Goal: Use online tool/utility: Utilize a website feature to perform a specific function

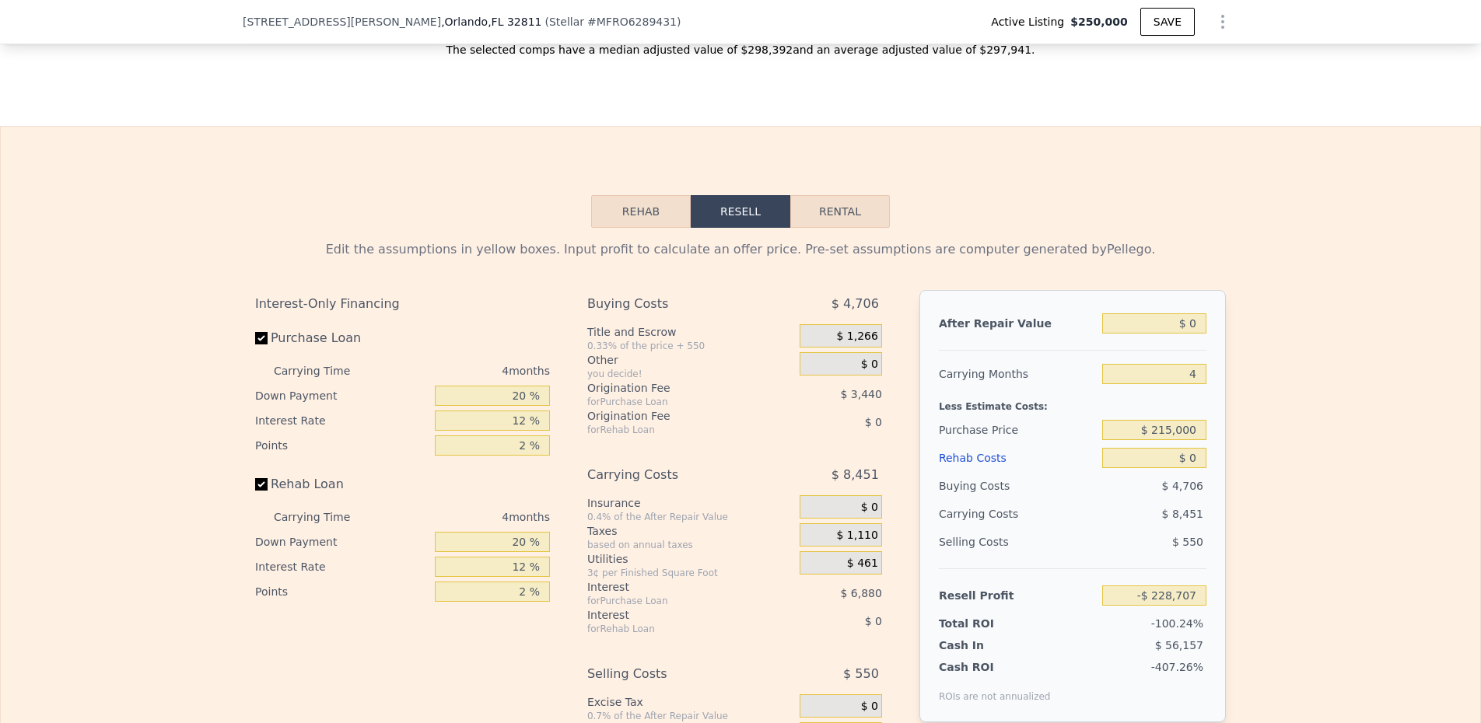
scroll to position [2517, 0]
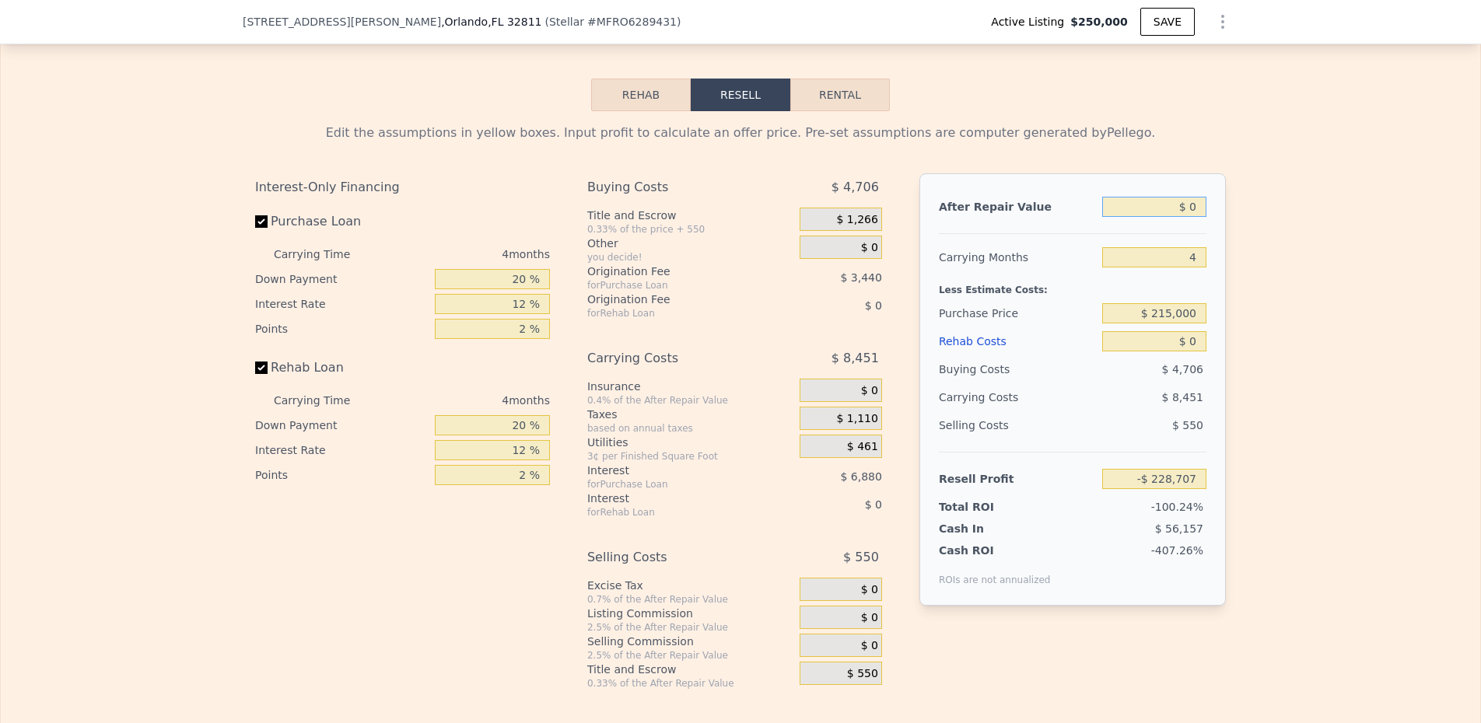
click at [1190, 217] on input "$ 0" at bounding box center [1154, 207] width 104 height 20
type input "$ 2"
type input "-$ 228,705"
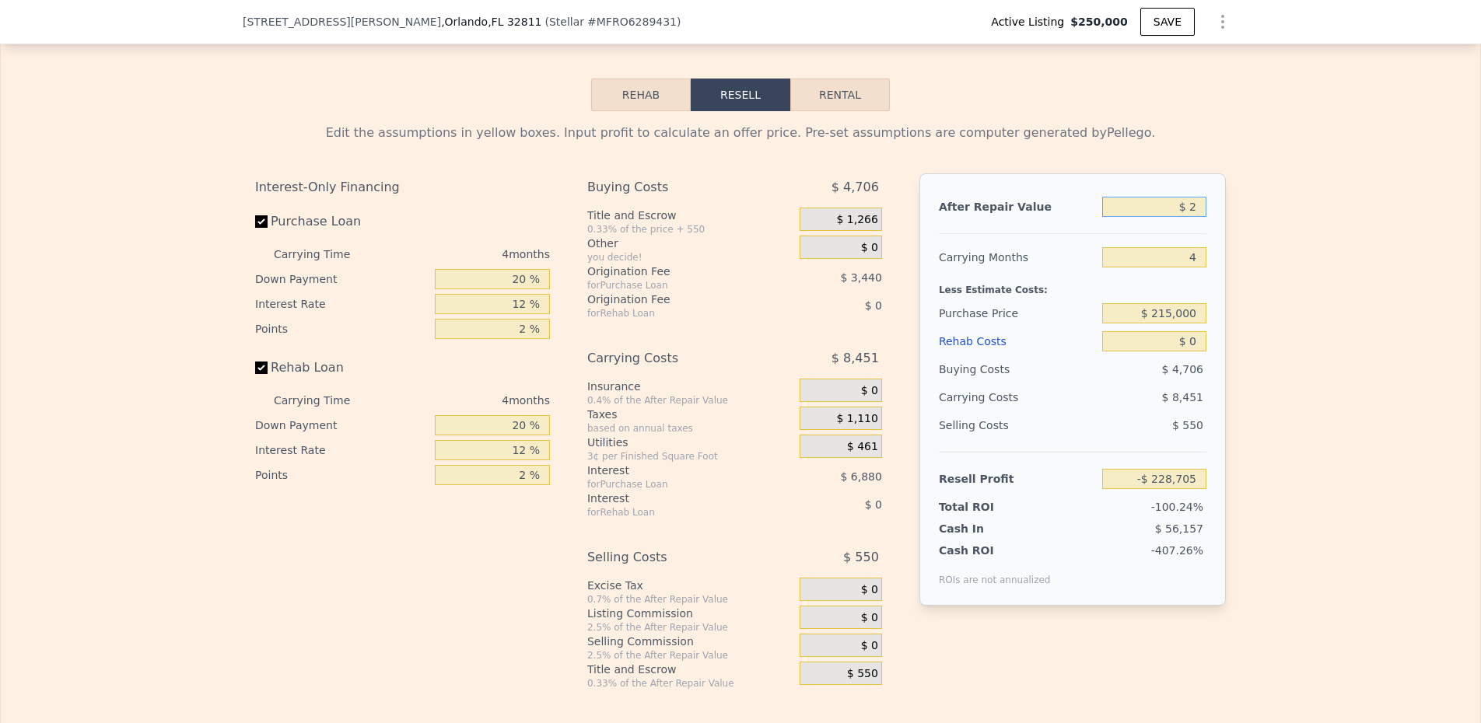
type input "$ 29"
type input "-$ 228,680"
type input "$ 290"
type input "-$ 228,434"
type input "$ 29"
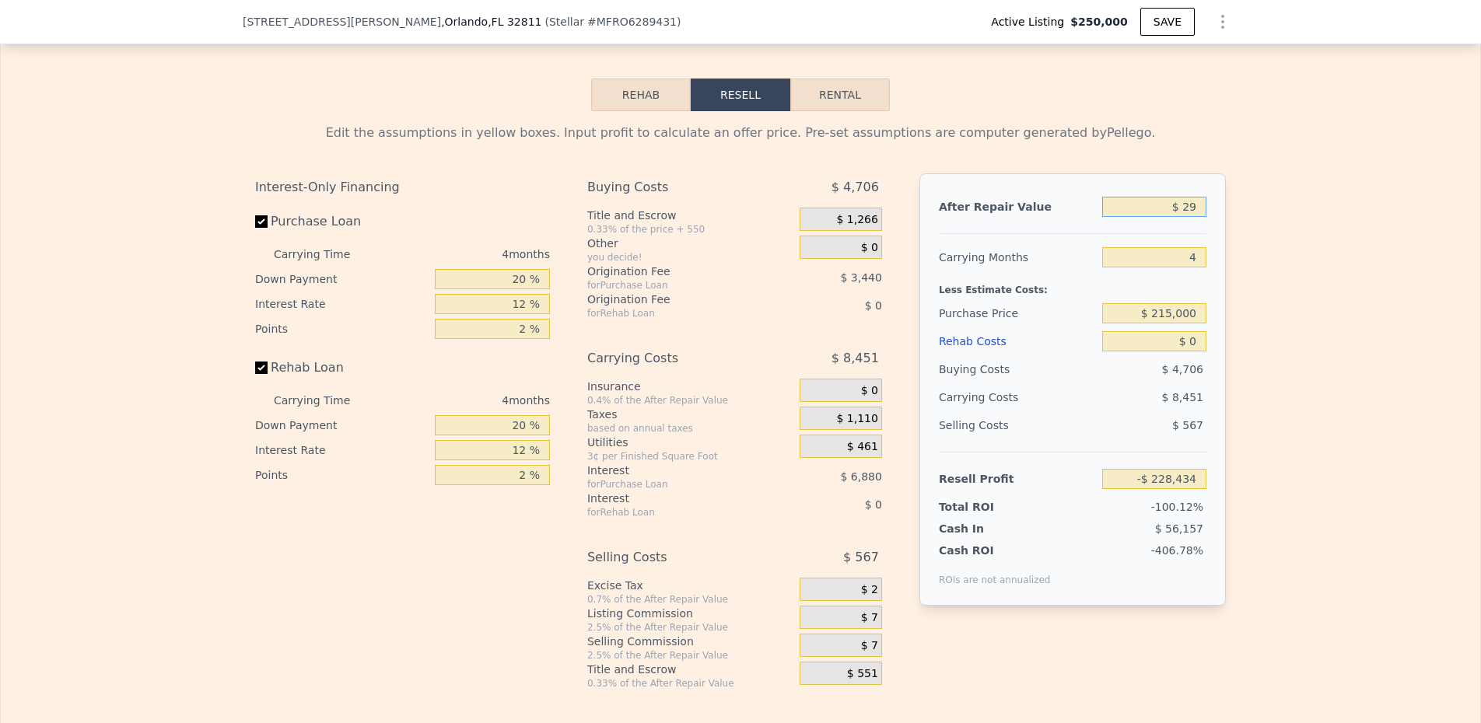
type input "-$ 228,680"
type input "$ 2"
type input "-$ 228,705"
type input "$ 28"
type input "-$ 228,681"
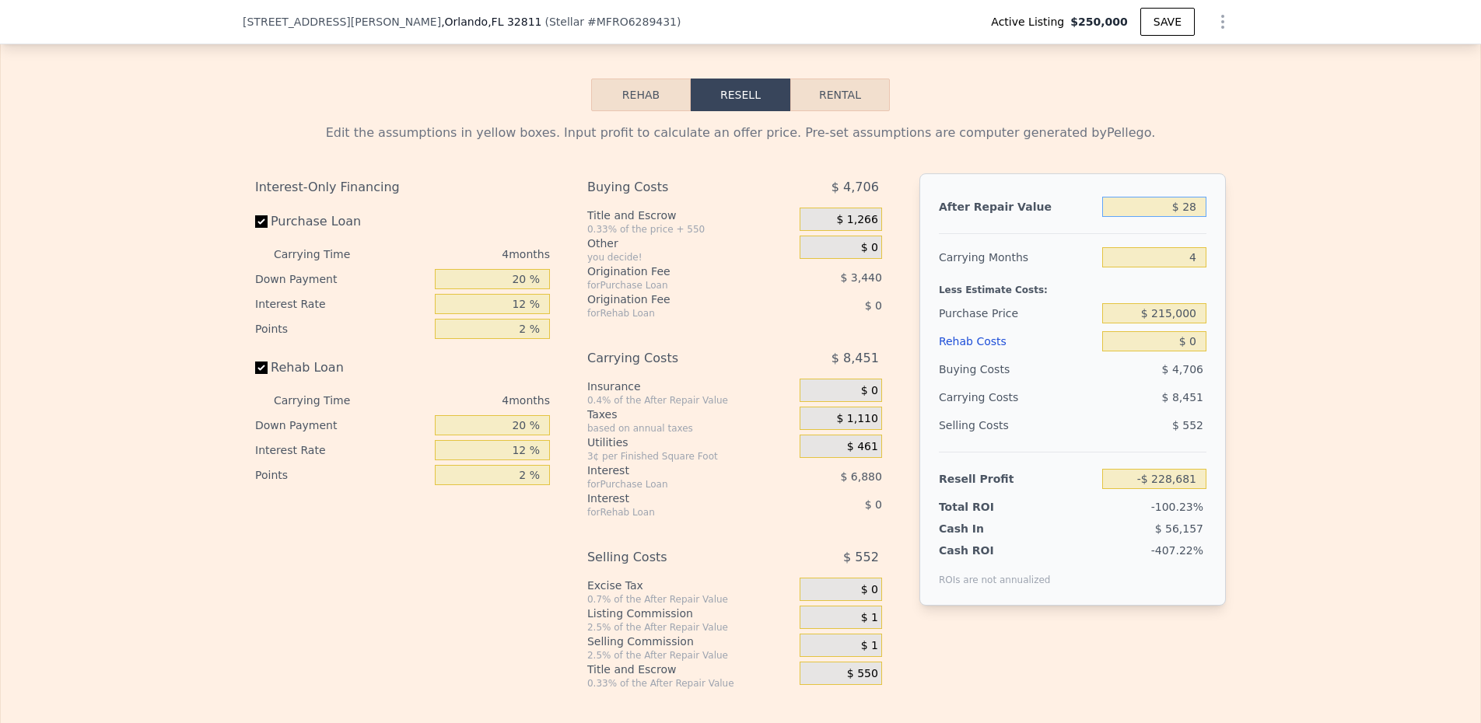
type input "$ 280"
type input "-$ 228,444"
type input "$ 28,000"
type input "-$ 202,433"
type input "$ 280,000"
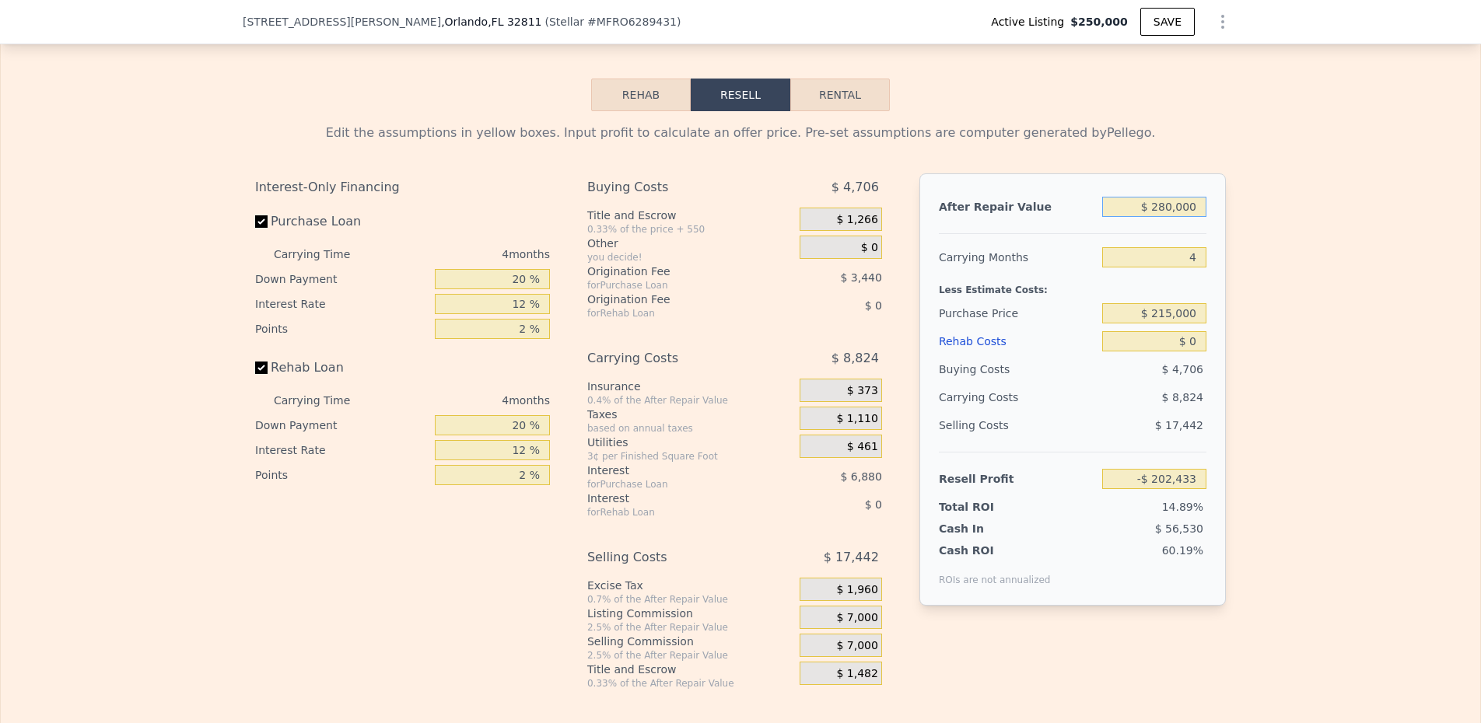
type input "$ 34,028"
click at [1129, 324] on input "$ 215,000" at bounding box center [1154, 313] width 104 height 20
click at [1159, 324] on input "$ 215,000" at bounding box center [1154, 313] width 104 height 20
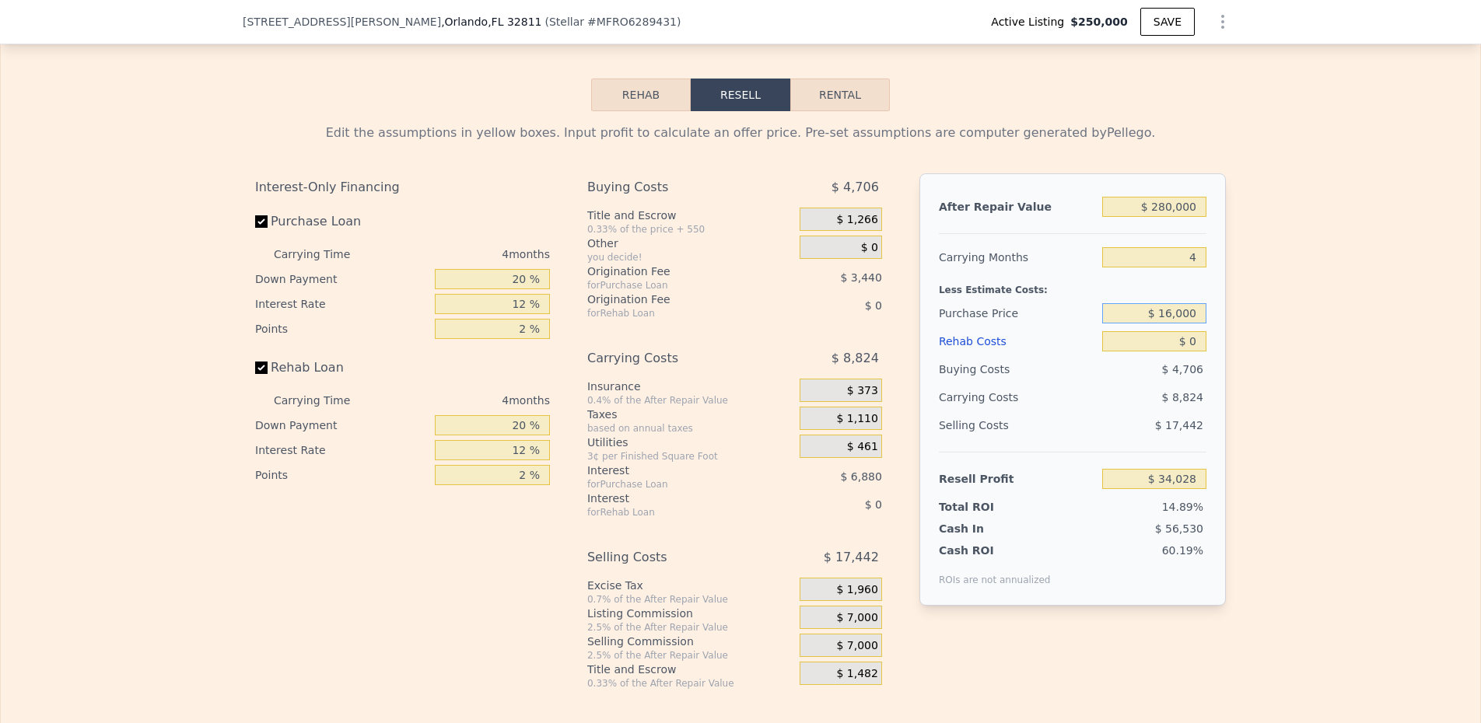
type input "$ 160,000"
type input "$ 91,851"
click at [1161, 352] on input "$ 0" at bounding box center [1154, 341] width 104 height 20
click at [1192, 352] on input "$ 0" at bounding box center [1154, 341] width 104 height 20
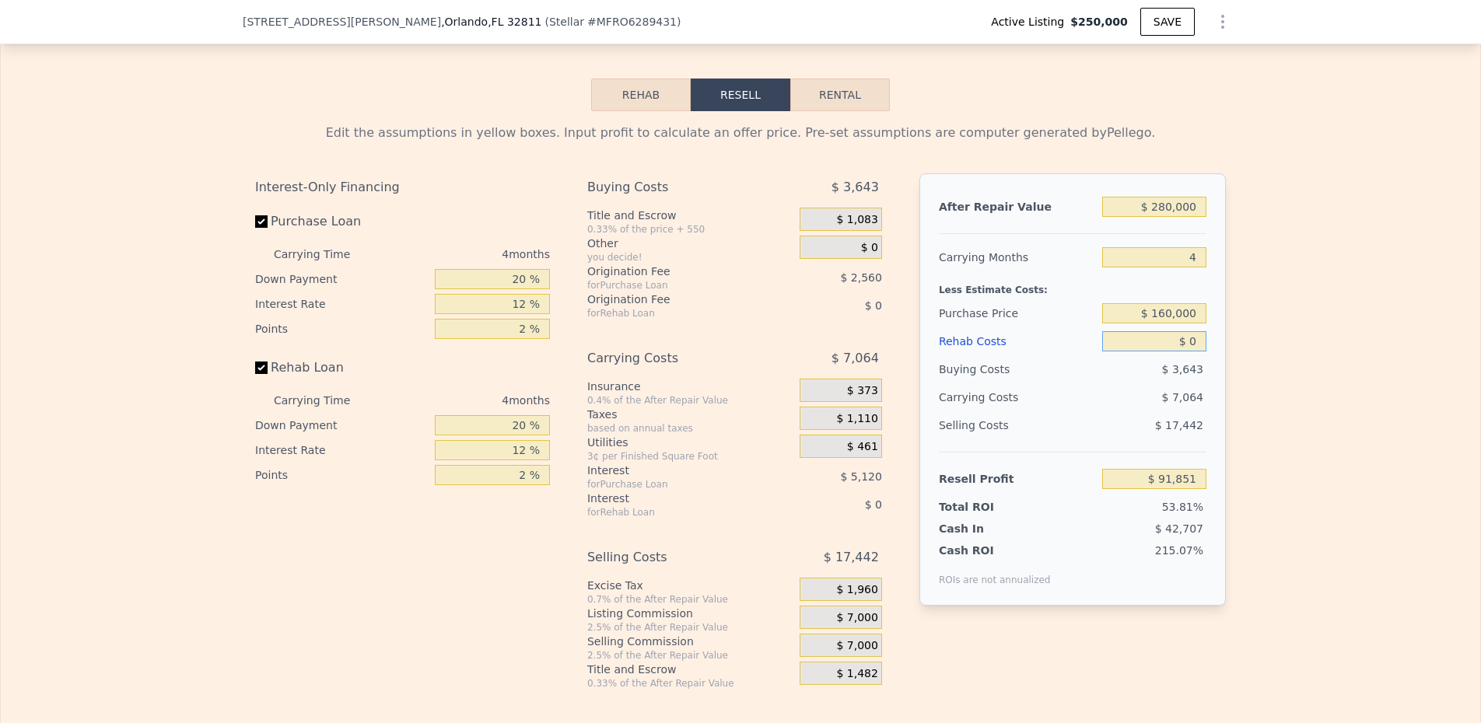
click at [1192, 352] on input "$ 0" at bounding box center [1154, 341] width 104 height 20
type input "$ 5"
type input "$ 91,846"
type input "$ 50"
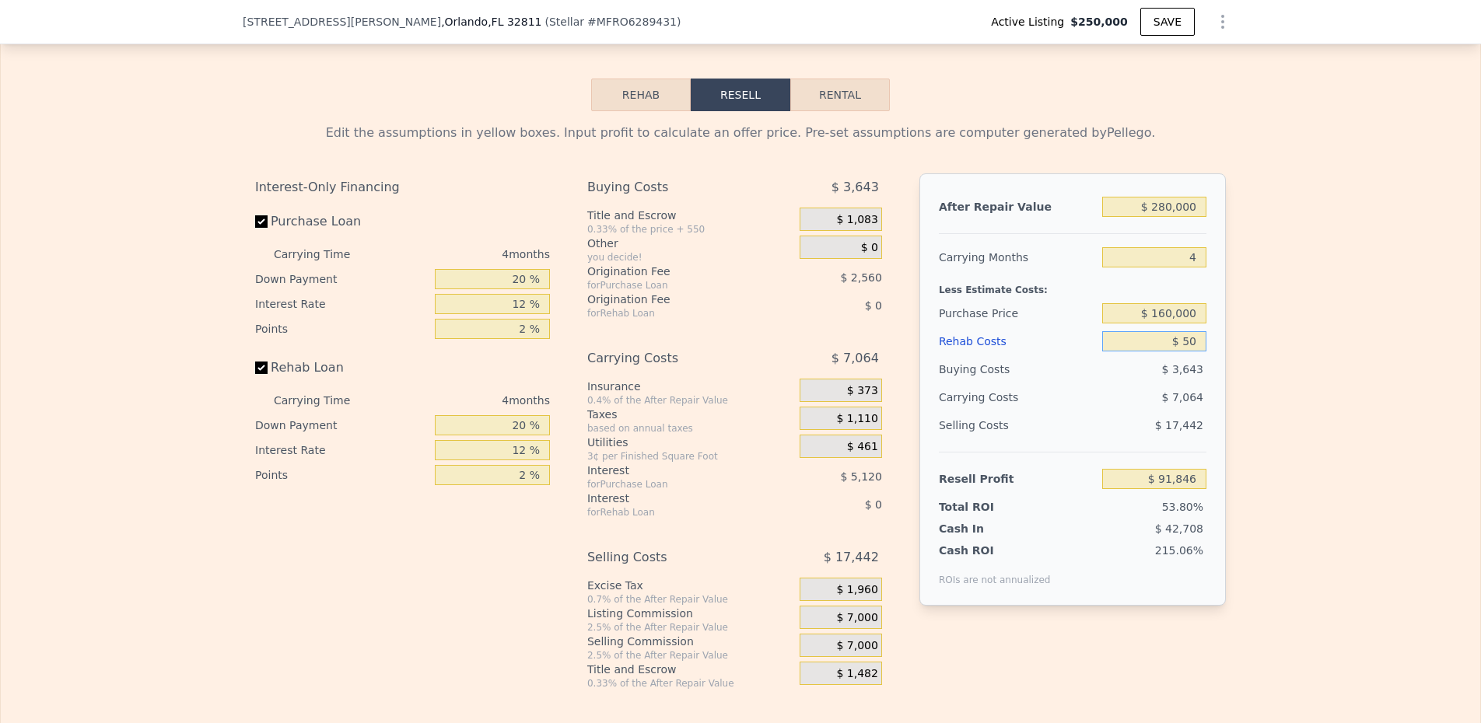
type input "$ 91,800"
type input "$ 500"
type input "$ 91,327"
type input "$ 5,000"
type input "$ 86,611"
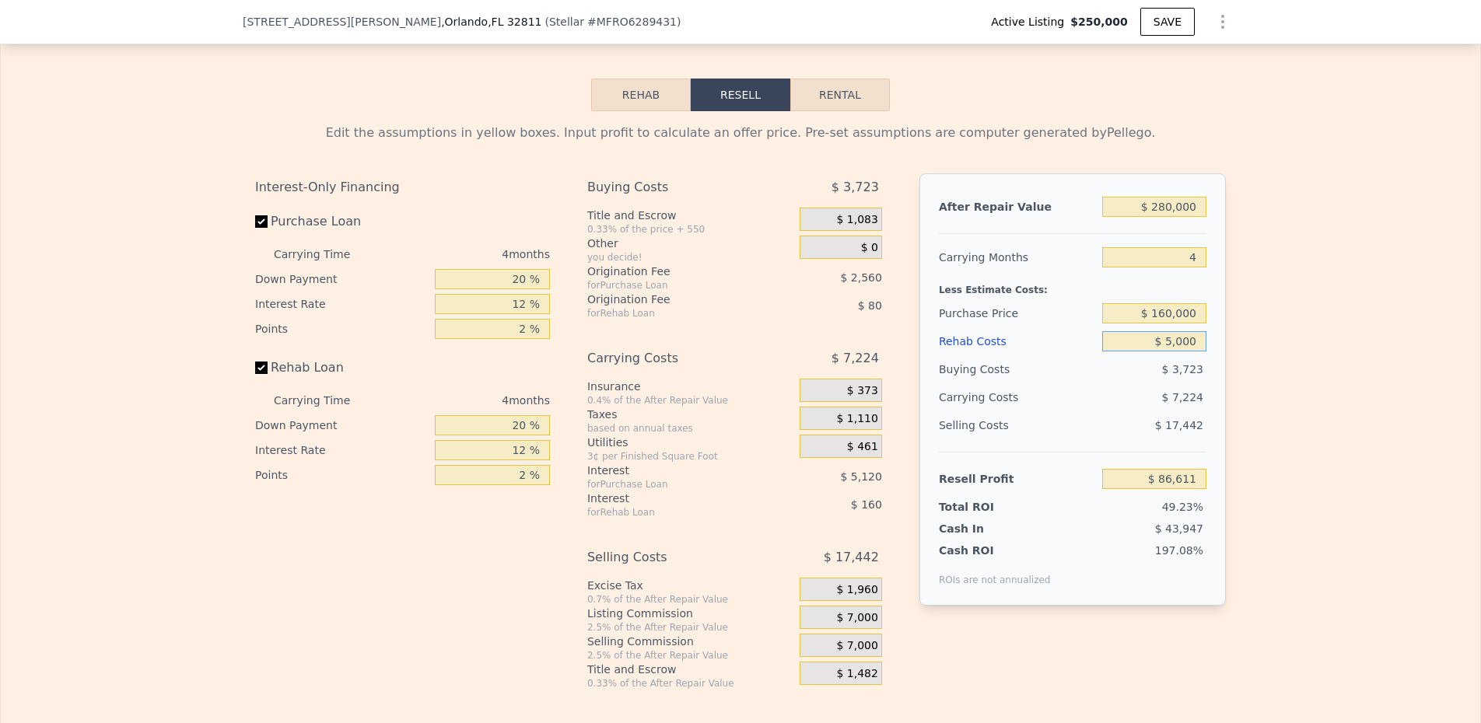
type input "$ 50,000"
type input "$ 39,451"
click at [1034, 355] on div "Rehab Costs" at bounding box center [1017, 341] width 157 height 28
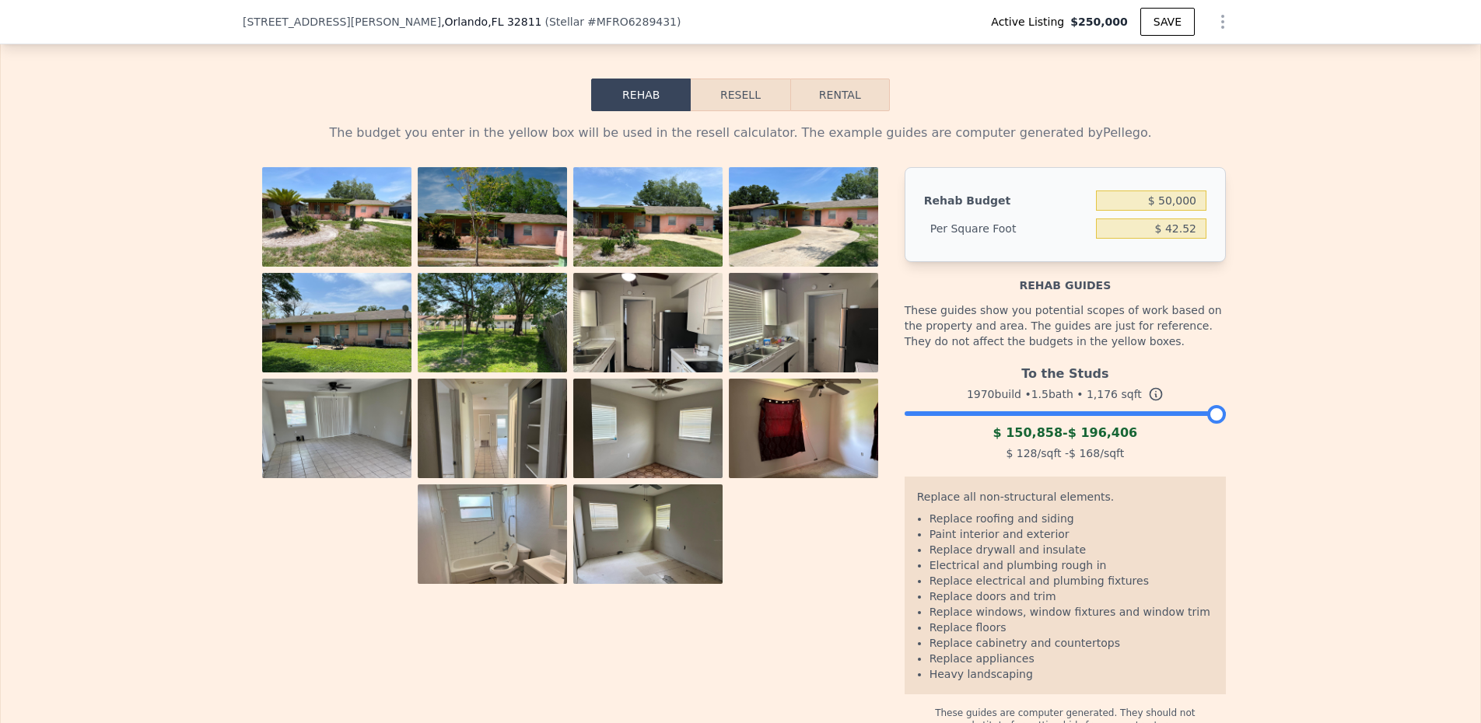
click at [766, 111] on button "Resell" at bounding box center [740, 95] width 99 height 33
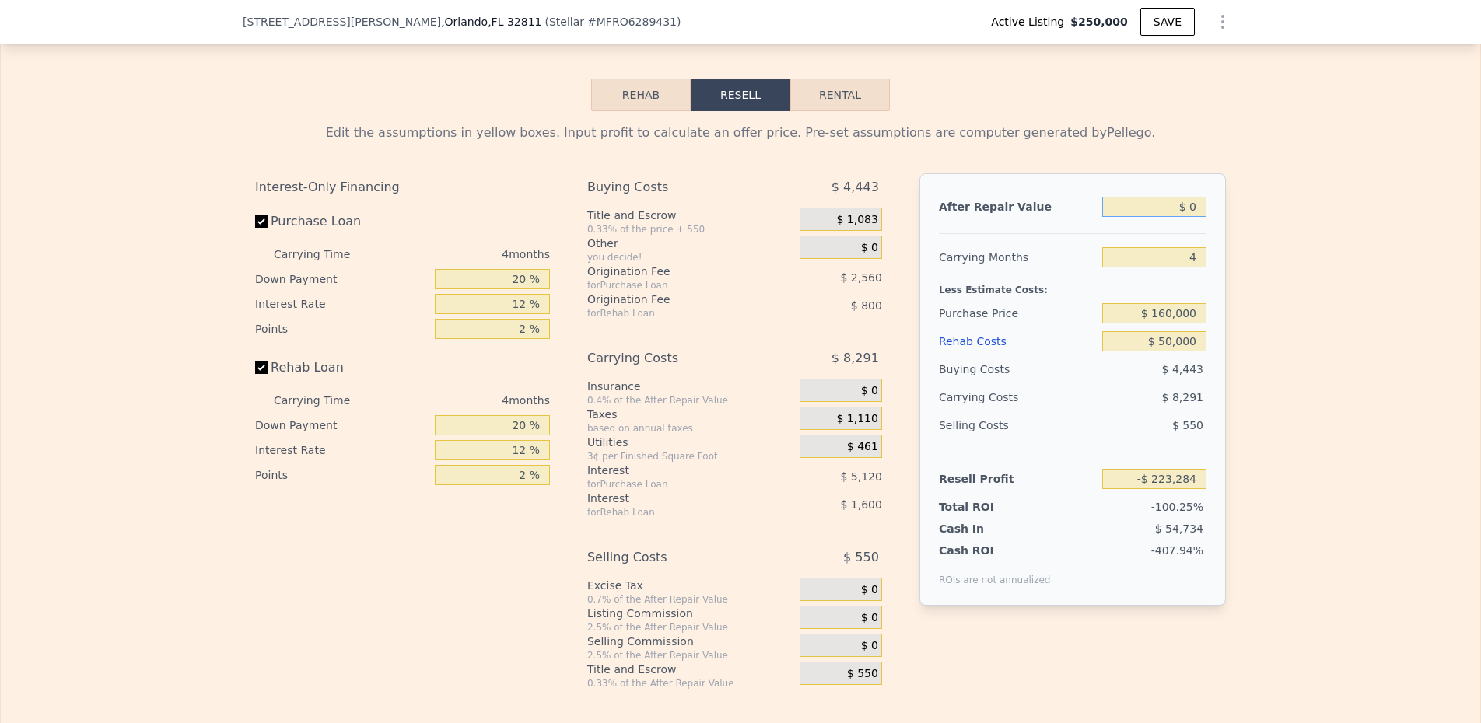
click at [1164, 217] on input "$ 0" at bounding box center [1154, 207] width 104 height 20
type input "$ 80"
type input "-$ 223,209"
type input "$ 800"
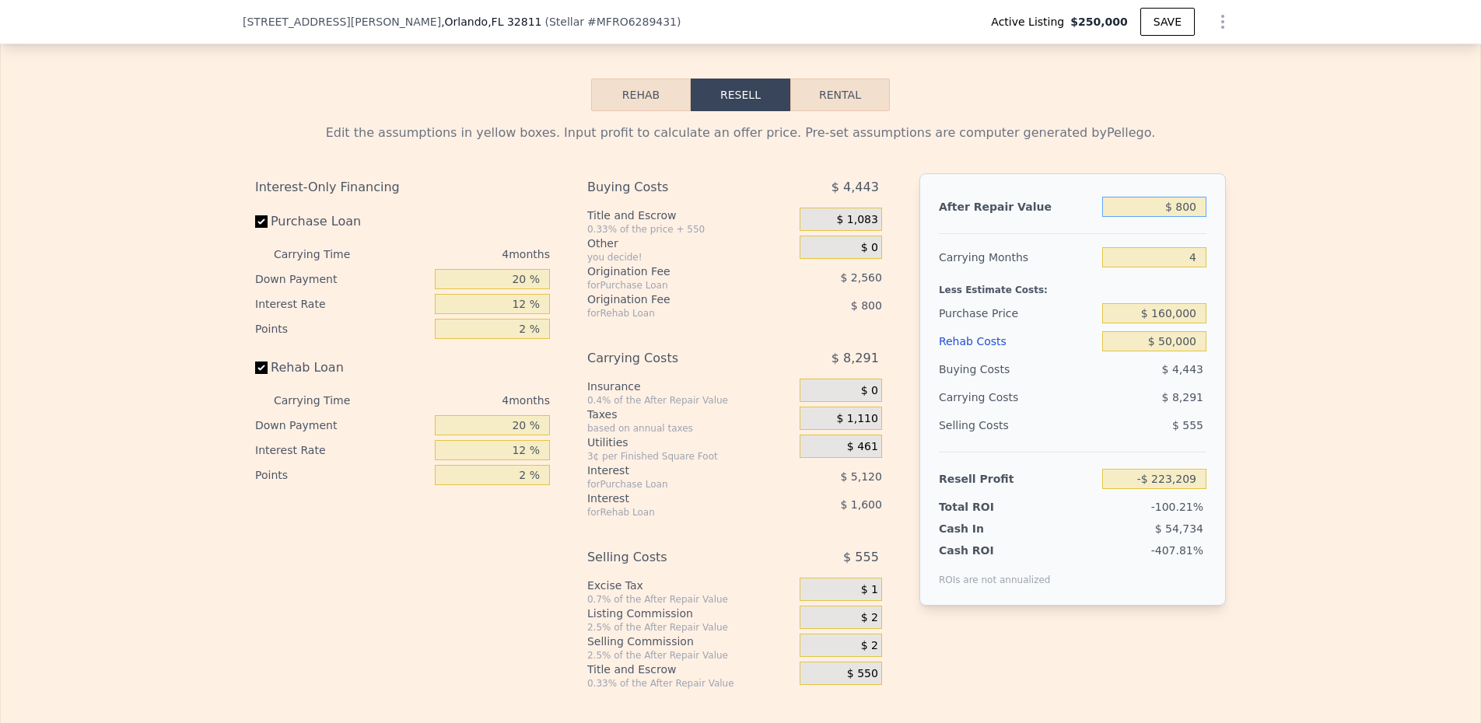
type input "-$ 222,534"
type input "$ 8,000"
type input "-$ 215,778"
type input "$ 80,000"
type input "-$ 148,217"
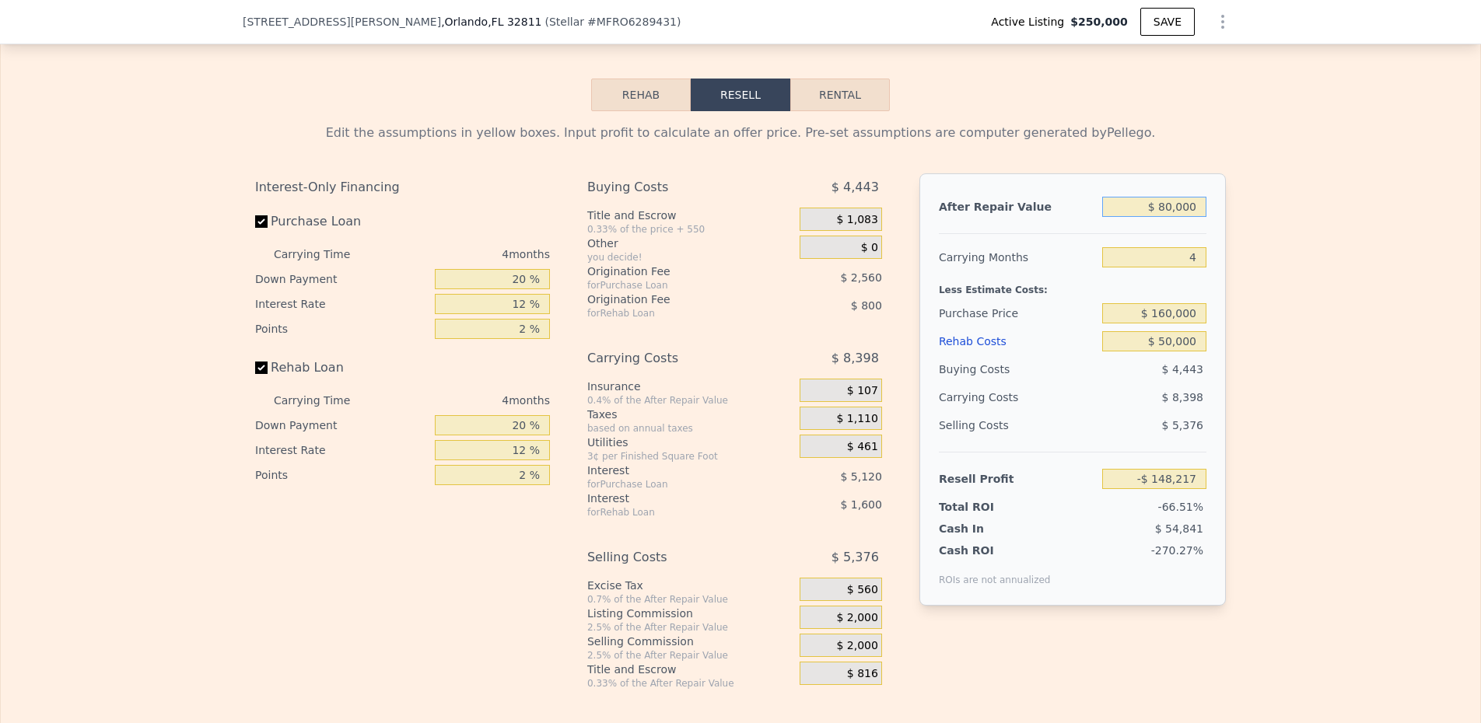
type input "$ 800,000"
type input "$ 527,385"
click at [1180, 217] on input "$ 800,000" at bounding box center [1154, 207] width 104 height 20
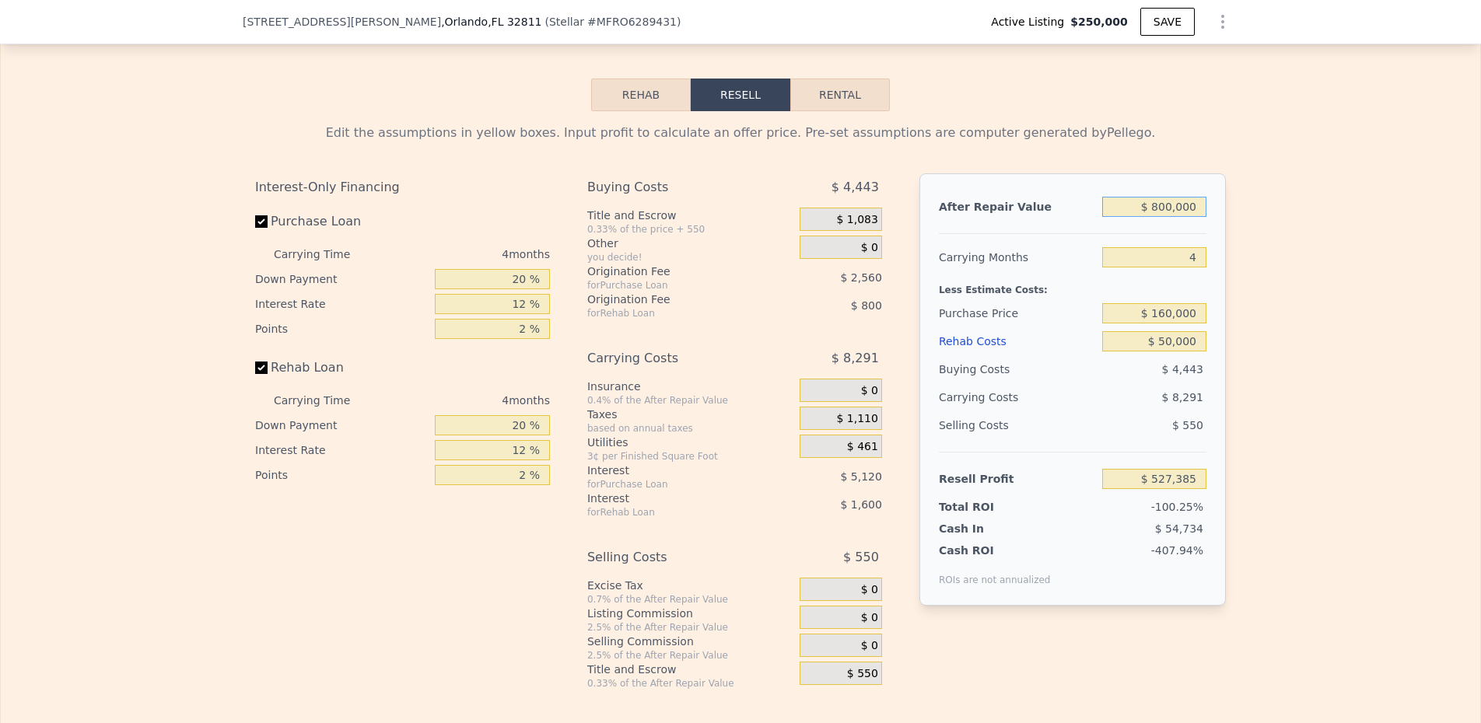
type input "$ 2"
type input "-$ 223,282"
type input "$ 28"
type input "-$ 223,258"
type input "$ 280"
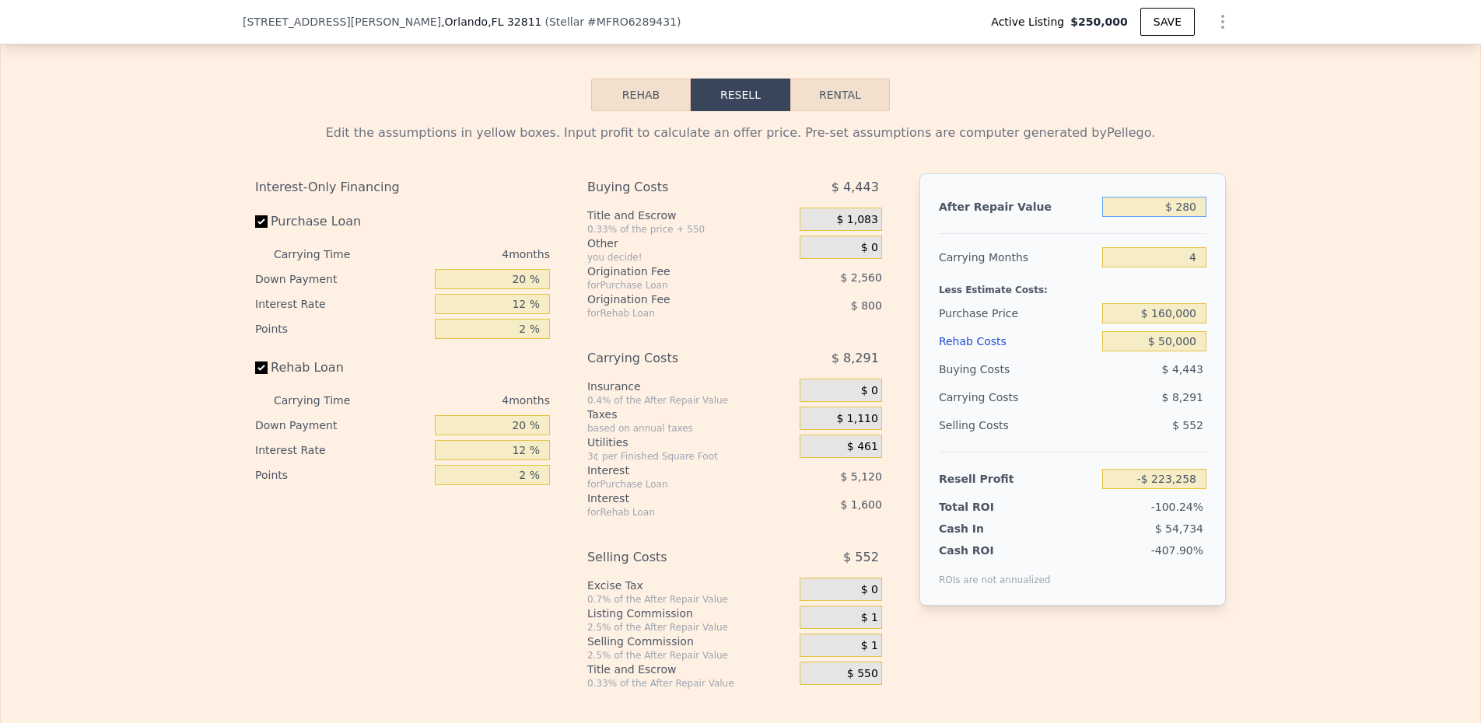
type input "-$ 223,021"
type input "$ 2,800"
type input "-$ 220,657"
type input "$ 28,000"
type input "-$ 197,010"
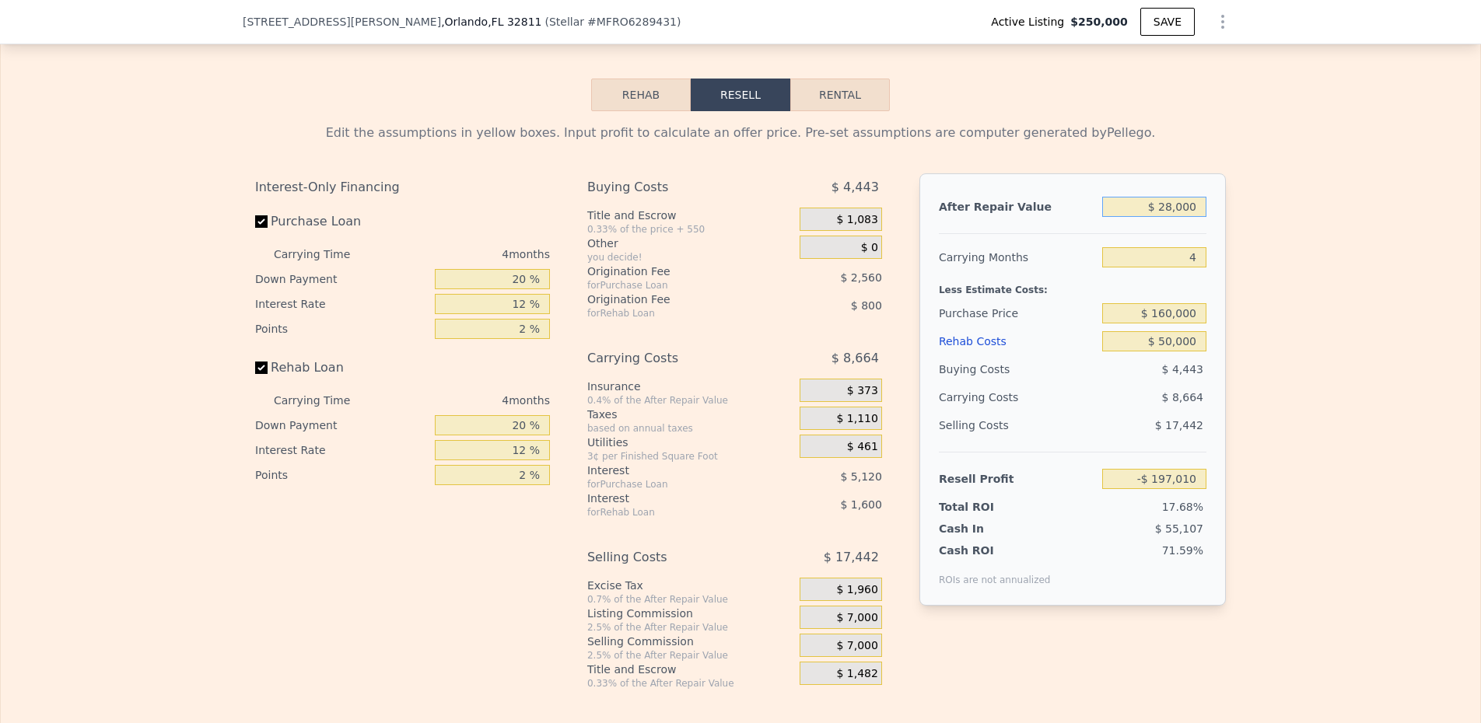
type input "$ 280,000"
type input "$ 39,451"
click at [1018, 234] on div at bounding box center [1073, 227] width 268 height 13
click at [493, 289] on input "20 %" at bounding box center [492, 279] width 115 height 20
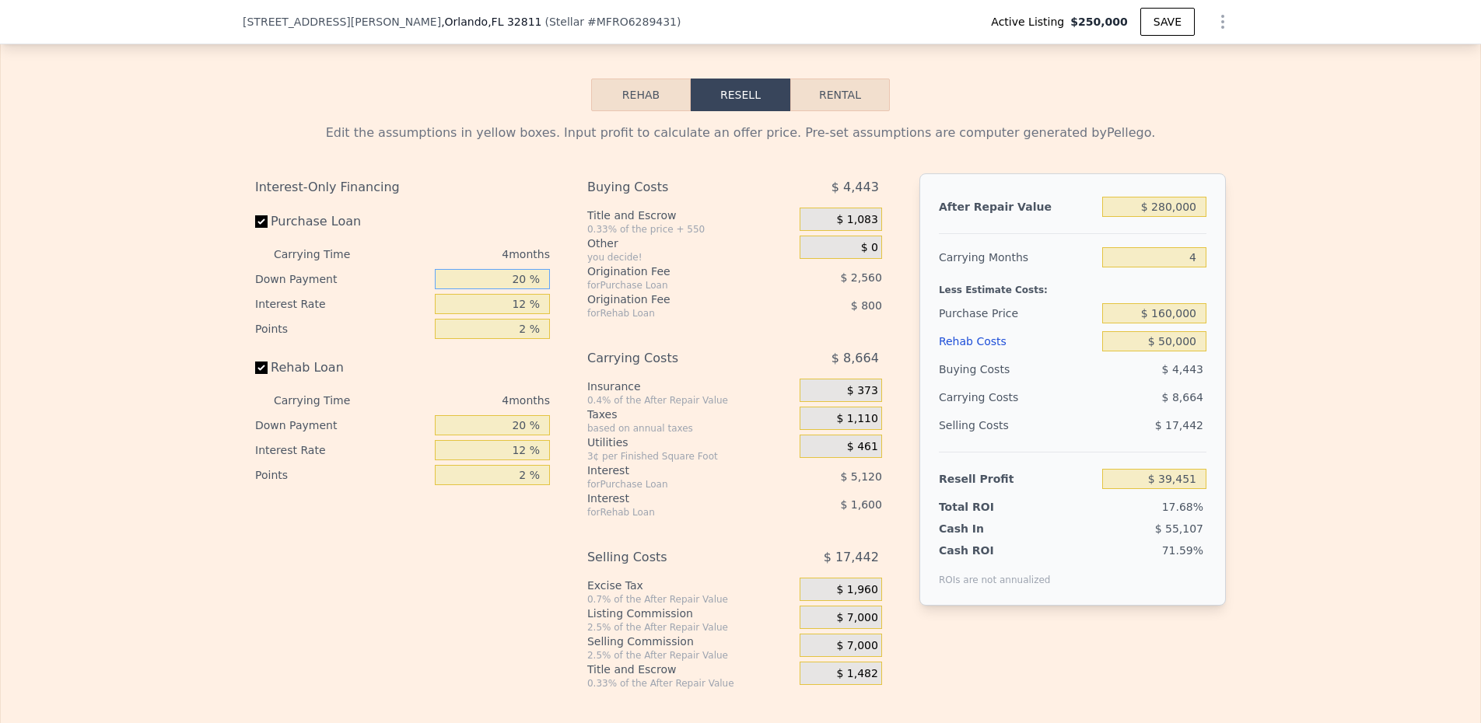
click at [493, 289] on input "20 %" at bounding box center [492, 279] width 115 height 20
type input "1 %"
type input "$ 37,627"
type input "15 %"
type input "$ 38,971"
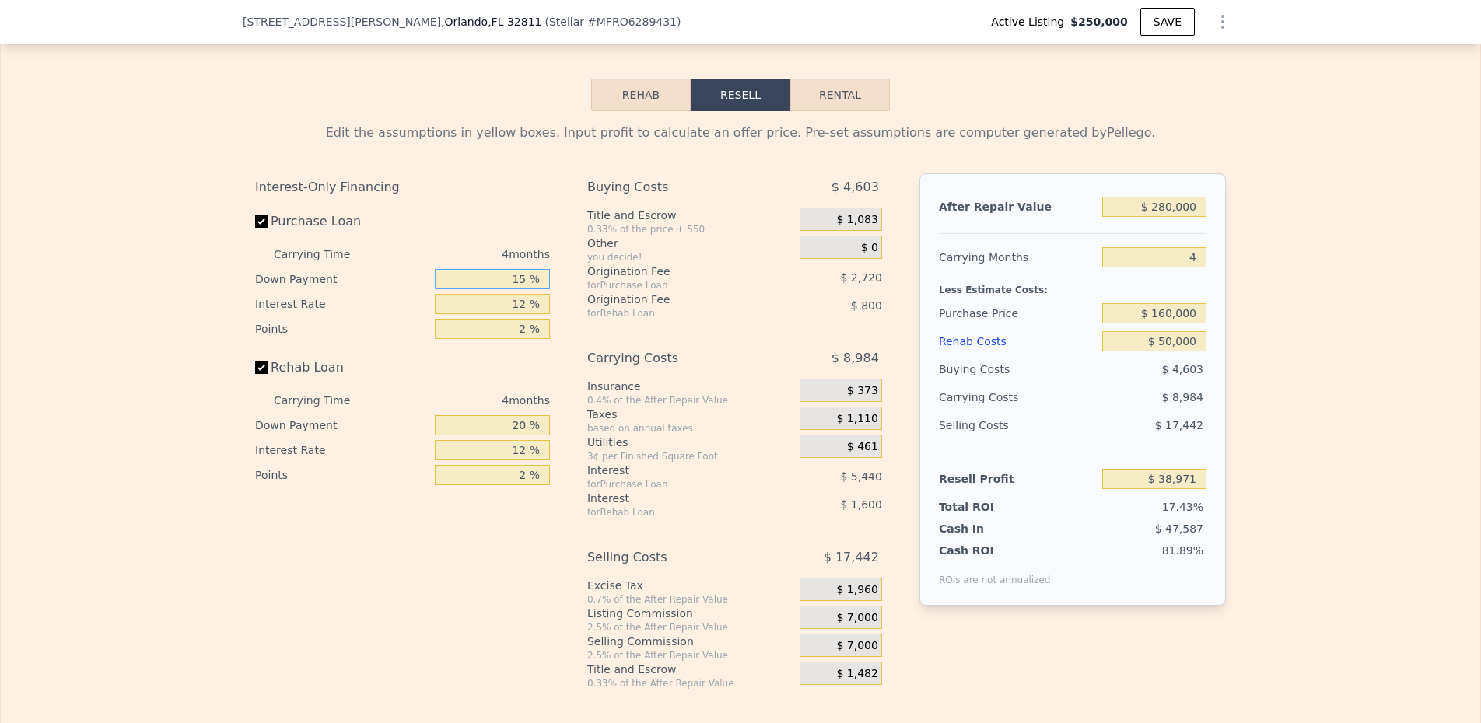
type input "15 %"
click at [511, 314] on input "12 %" at bounding box center [492, 304] width 115 height 20
type input "1 %"
type input "$ 43,959"
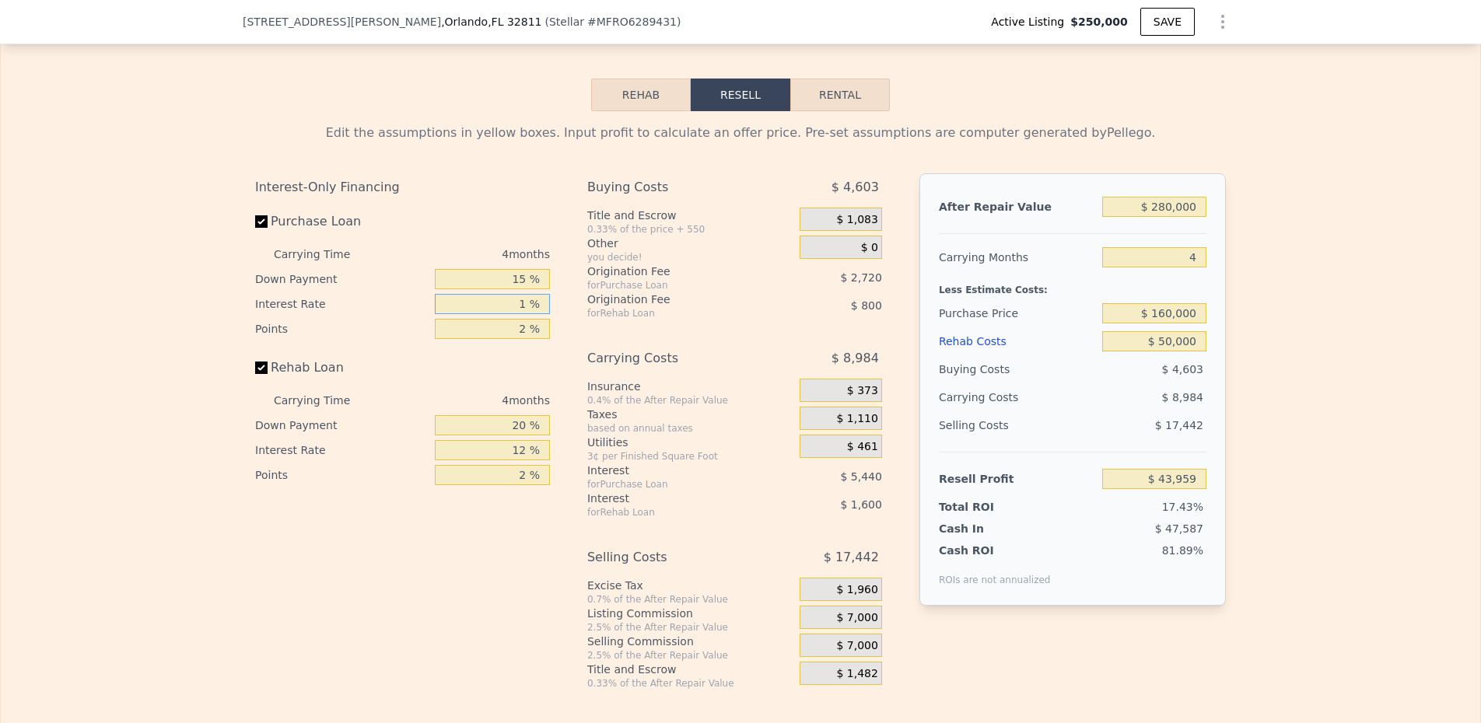
type input "11 %"
type input "$ 39,423"
type input "11 %"
click at [496, 436] on input "20 %" at bounding box center [492, 425] width 115 height 20
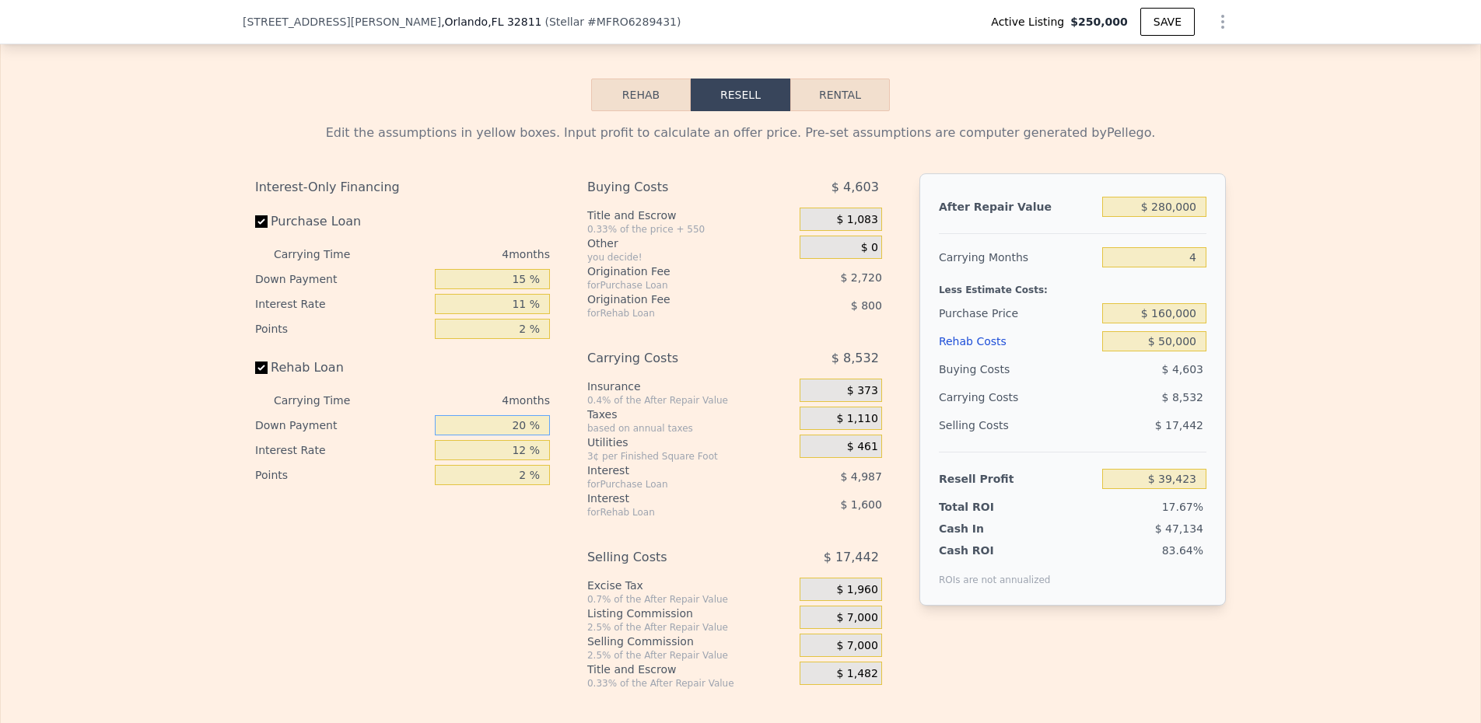
click at [526, 436] on input "20 %" at bounding box center [492, 425] width 115 height 20
click at [513, 436] on input "20 %" at bounding box center [492, 425] width 115 height 20
type input "1 %"
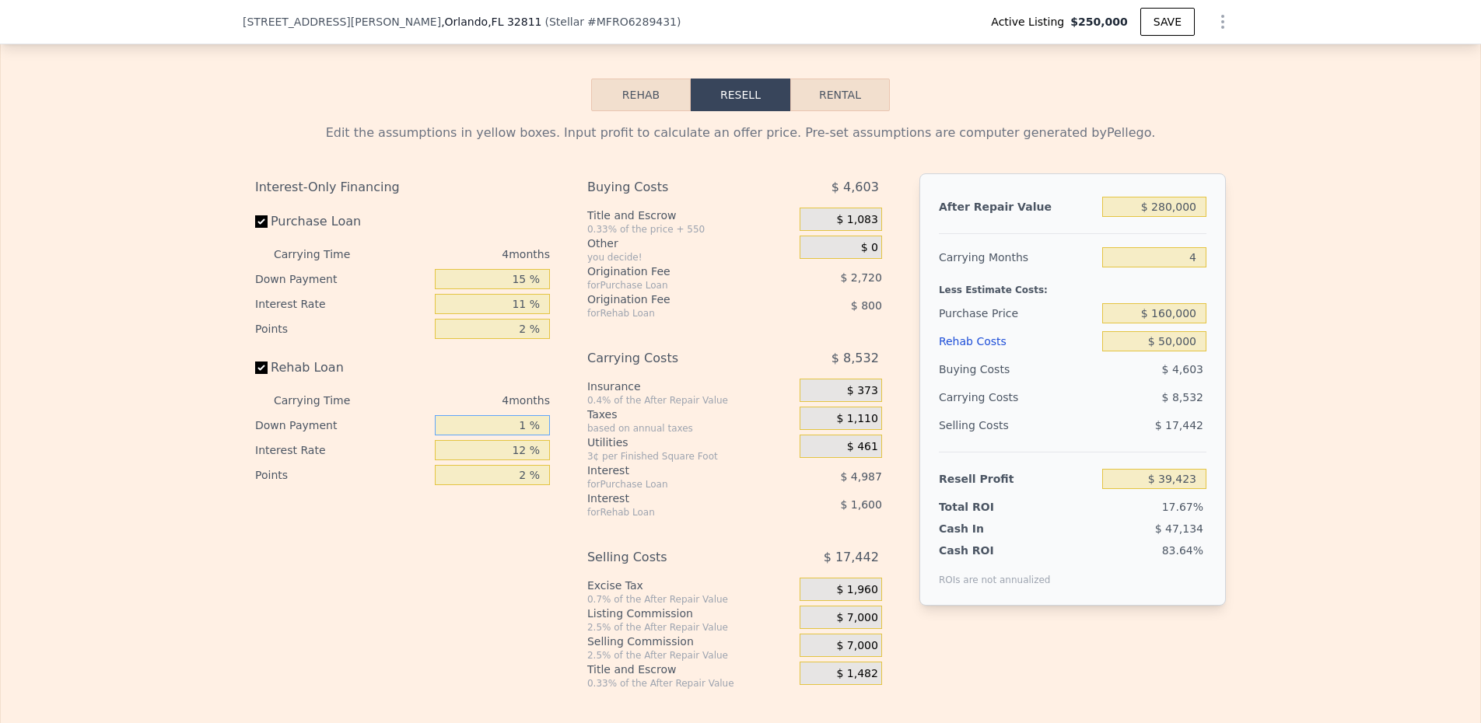
type input "$ 38,853"
type input "15 %"
type input "$ 39,273"
type input "15 %"
click at [512, 461] on input "12 %" at bounding box center [492, 450] width 115 height 20
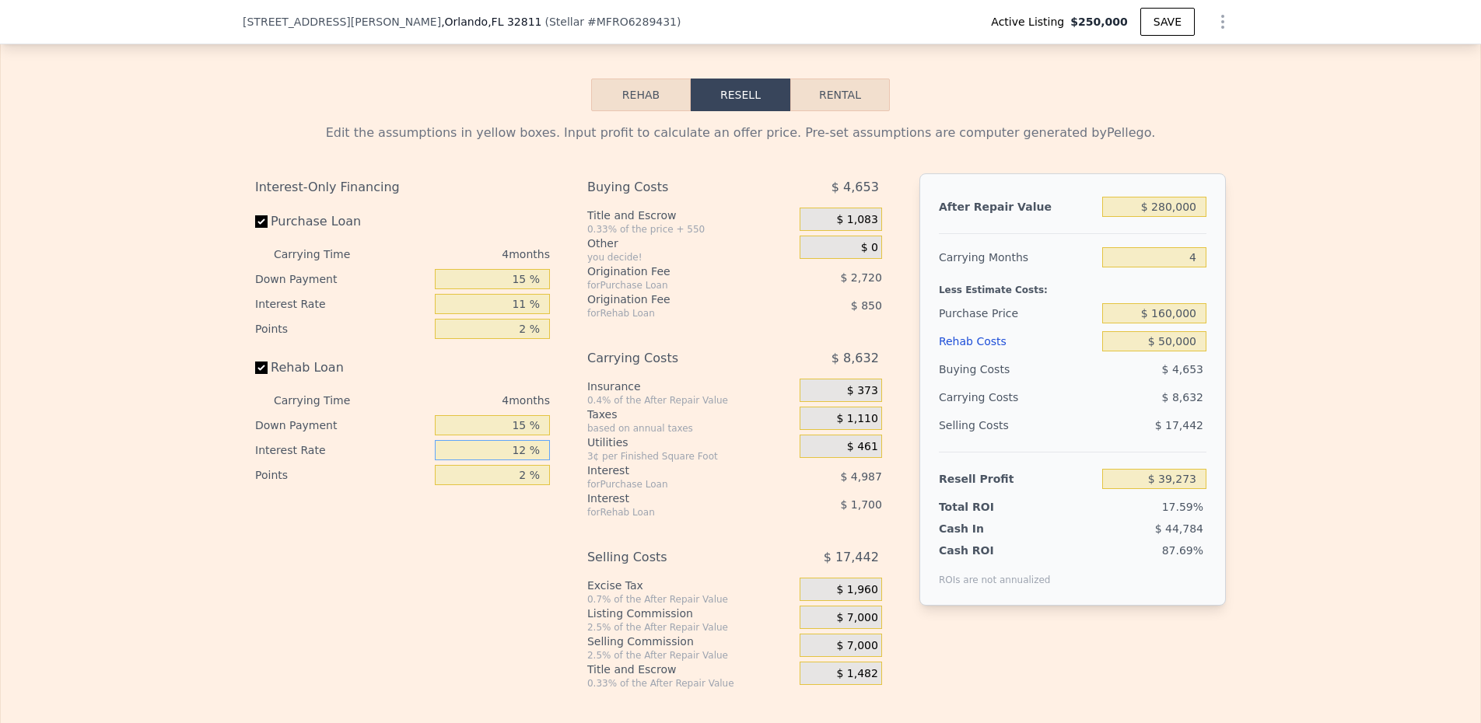
click at [512, 461] on input "12 %" at bounding box center [492, 450] width 115 height 20
type input "1 %"
type input "$ 40,833"
type input "11 %"
type input "$ 39,413"
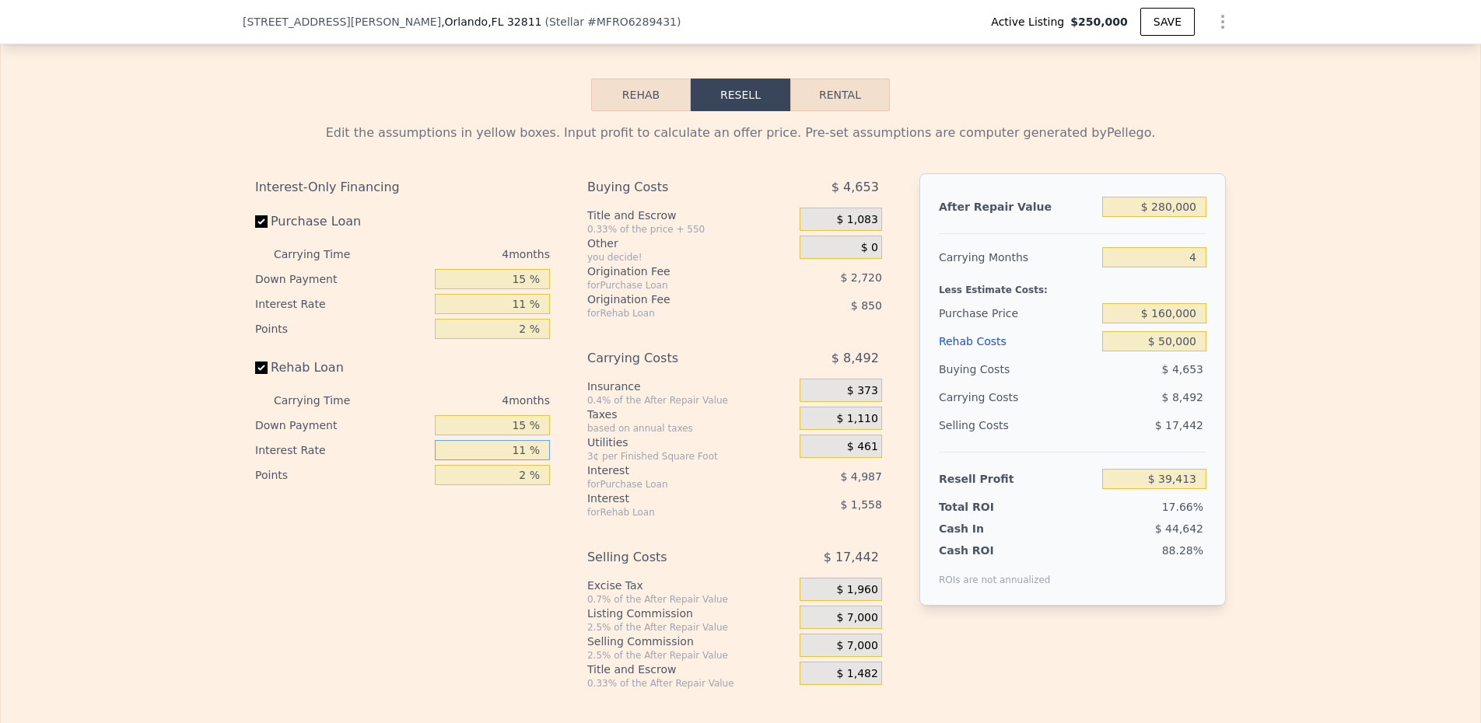
type input "11 %"
click at [860, 227] on span "$ 1,083" at bounding box center [856, 220] width 41 height 14
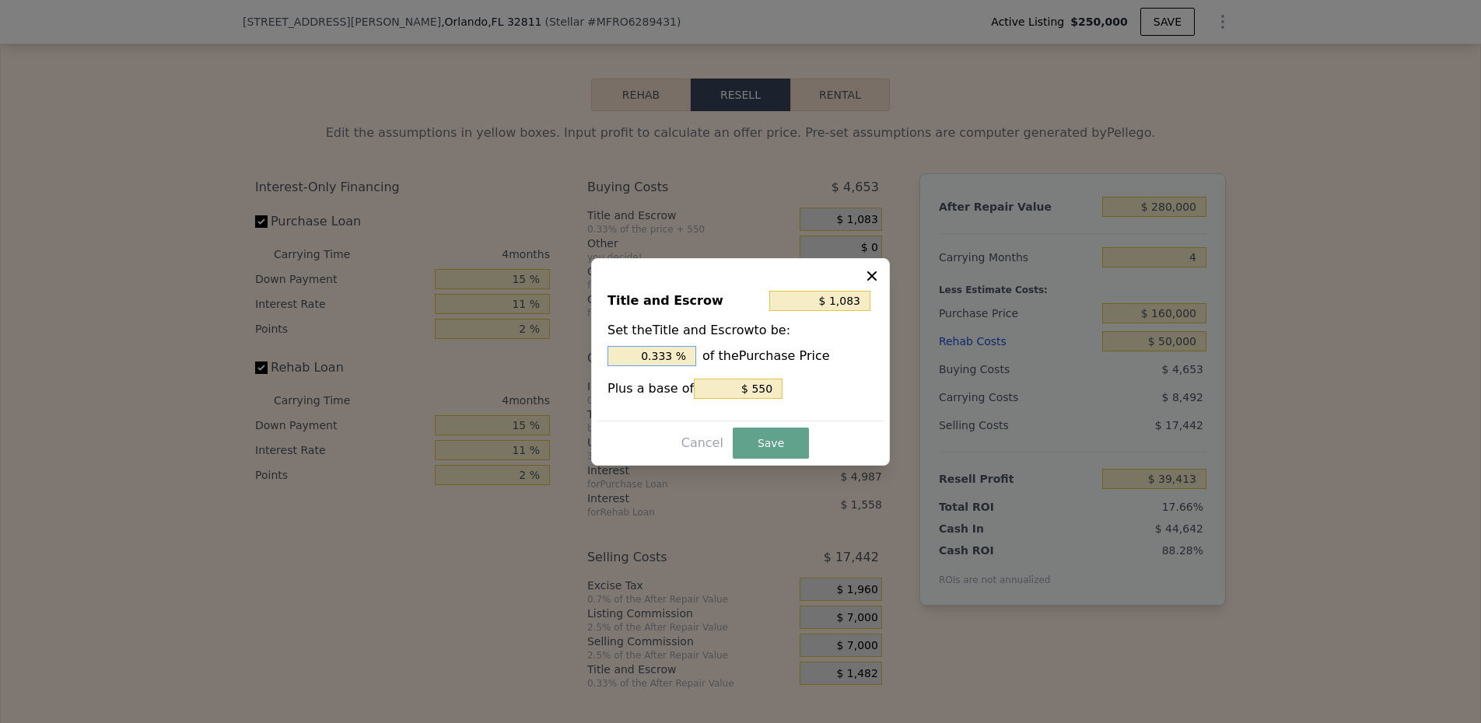
click at [647, 345] on div "Set the Title and Escrow to be: 0.333 % of the Purchase Price" at bounding box center [741, 343] width 266 height 45
click at [647, 346] on input "0.333 %" at bounding box center [652, 356] width 89 height 20
type input "$ 2,150"
type input "1. %"
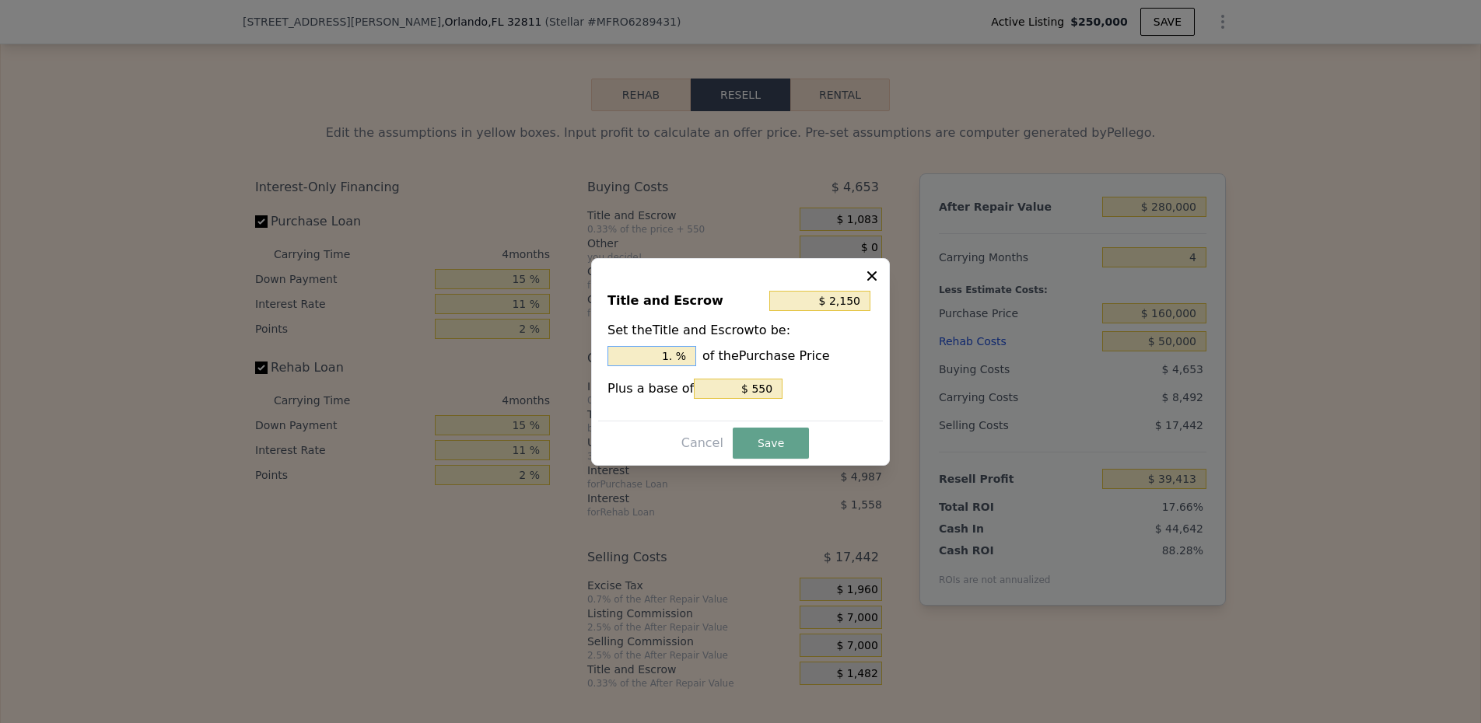
type input "$ 2,470"
type input "1.2 %"
type input "$ 2,550"
type input "1.25 %"
click at [769, 387] on input "$ 550" at bounding box center [738, 389] width 89 height 20
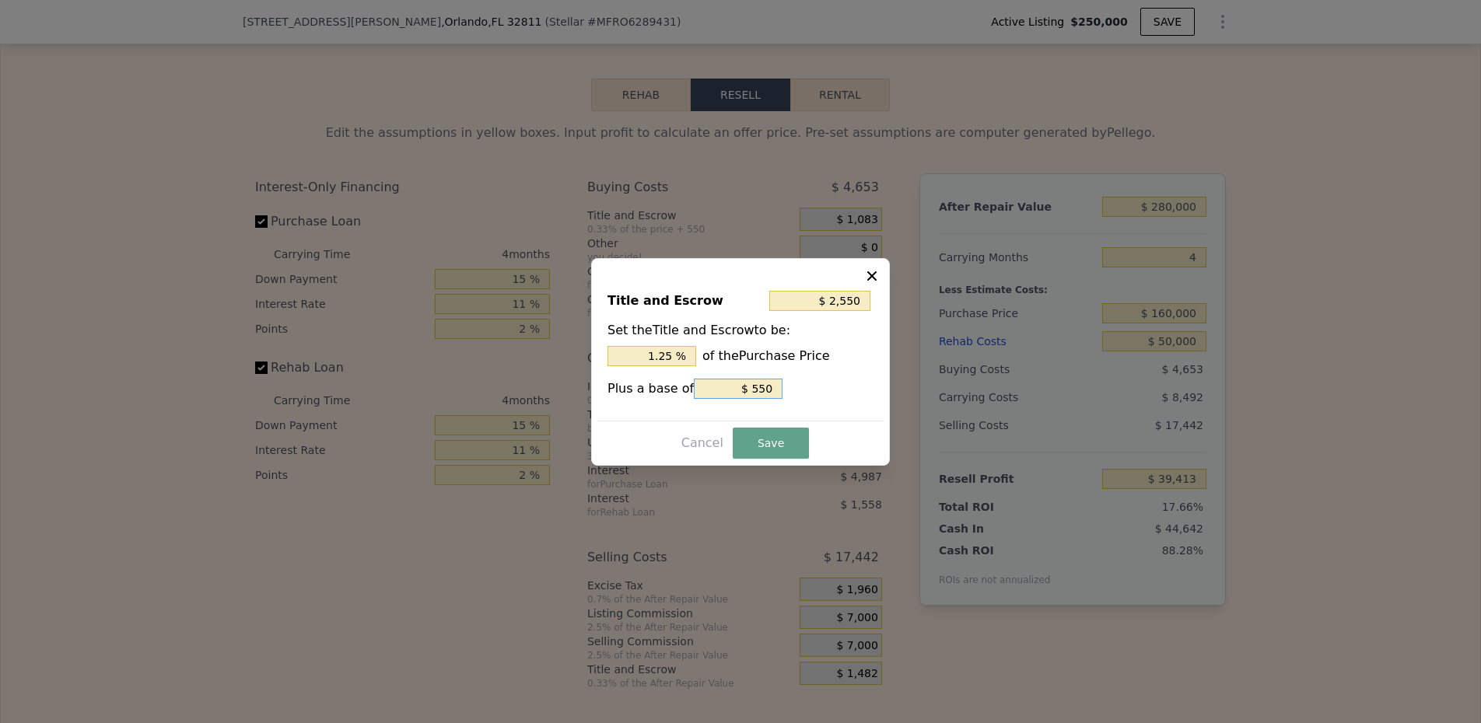
click at [769, 387] on input "$ 550" at bounding box center [738, 389] width 89 height 20
type input "$ 2,000"
type input "$ 0"
click at [767, 448] on button "Save" at bounding box center [771, 443] width 76 height 31
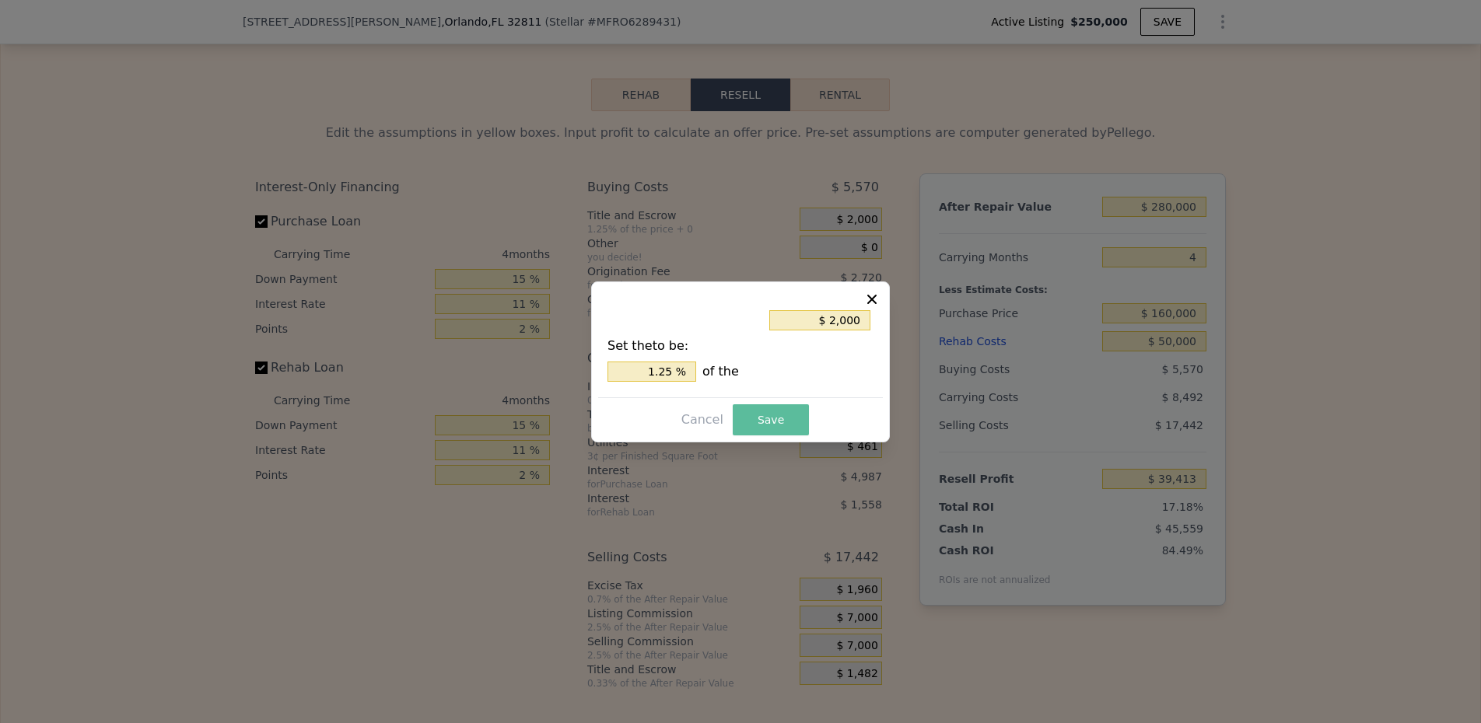
type input "$ 38,496"
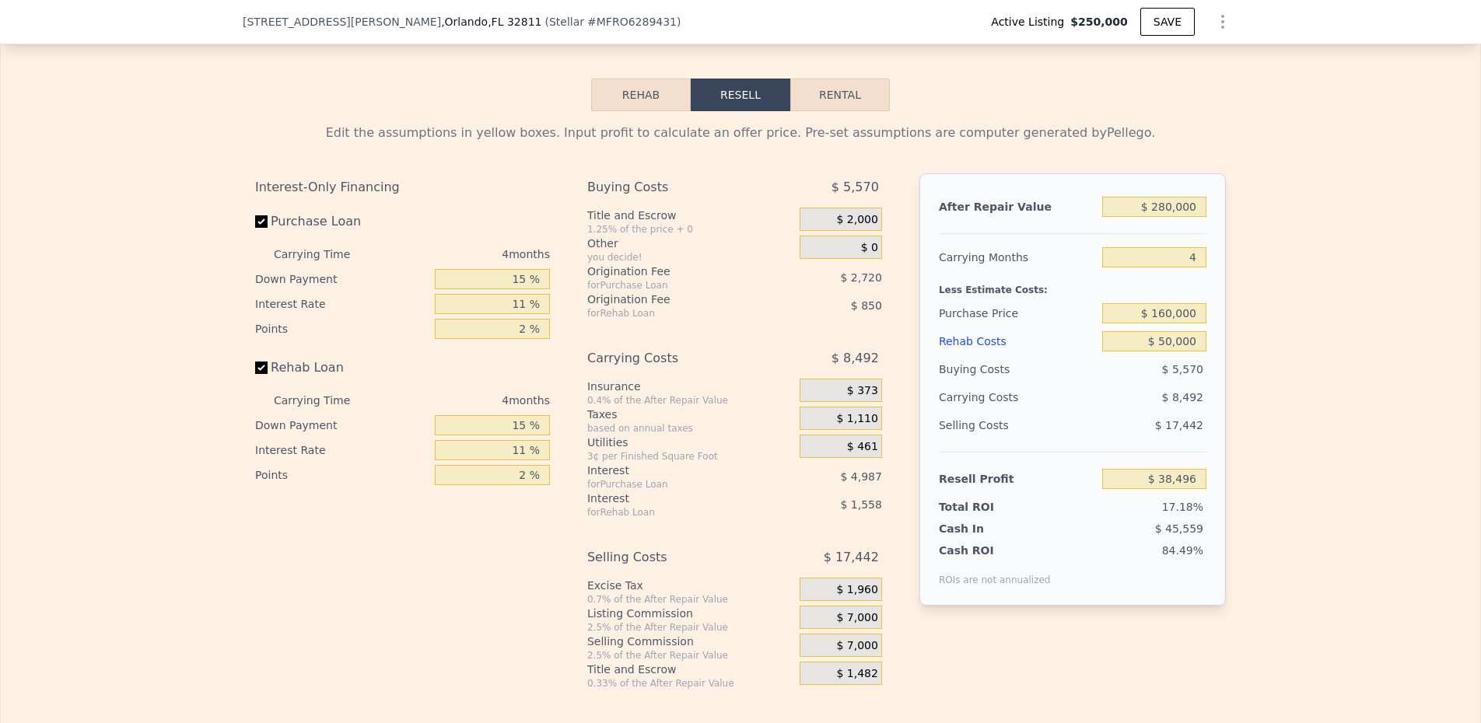
click at [839, 111] on button "Rental" at bounding box center [840, 95] width 100 height 33
select select "30"
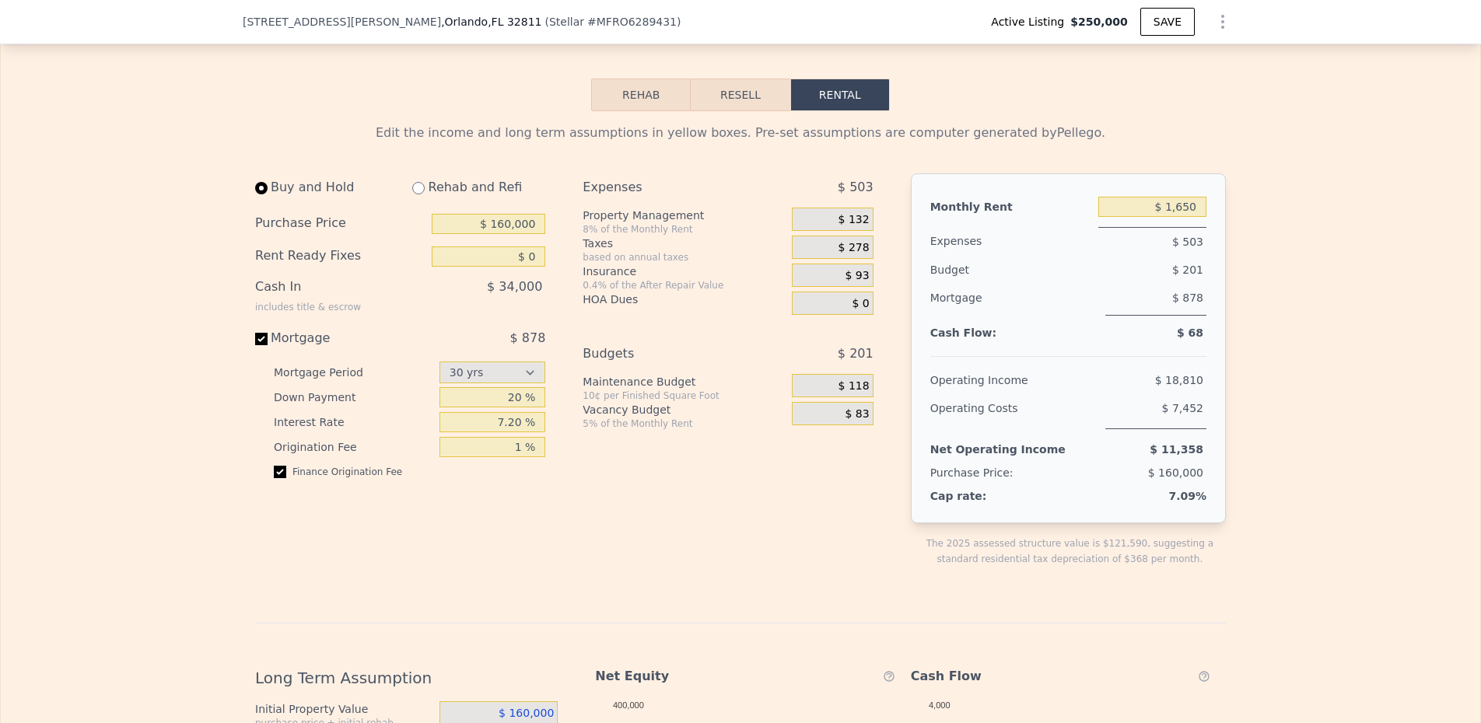
click at [418, 194] on input "radio" at bounding box center [418, 188] width 12 height 12
radio input "true"
select select "30"
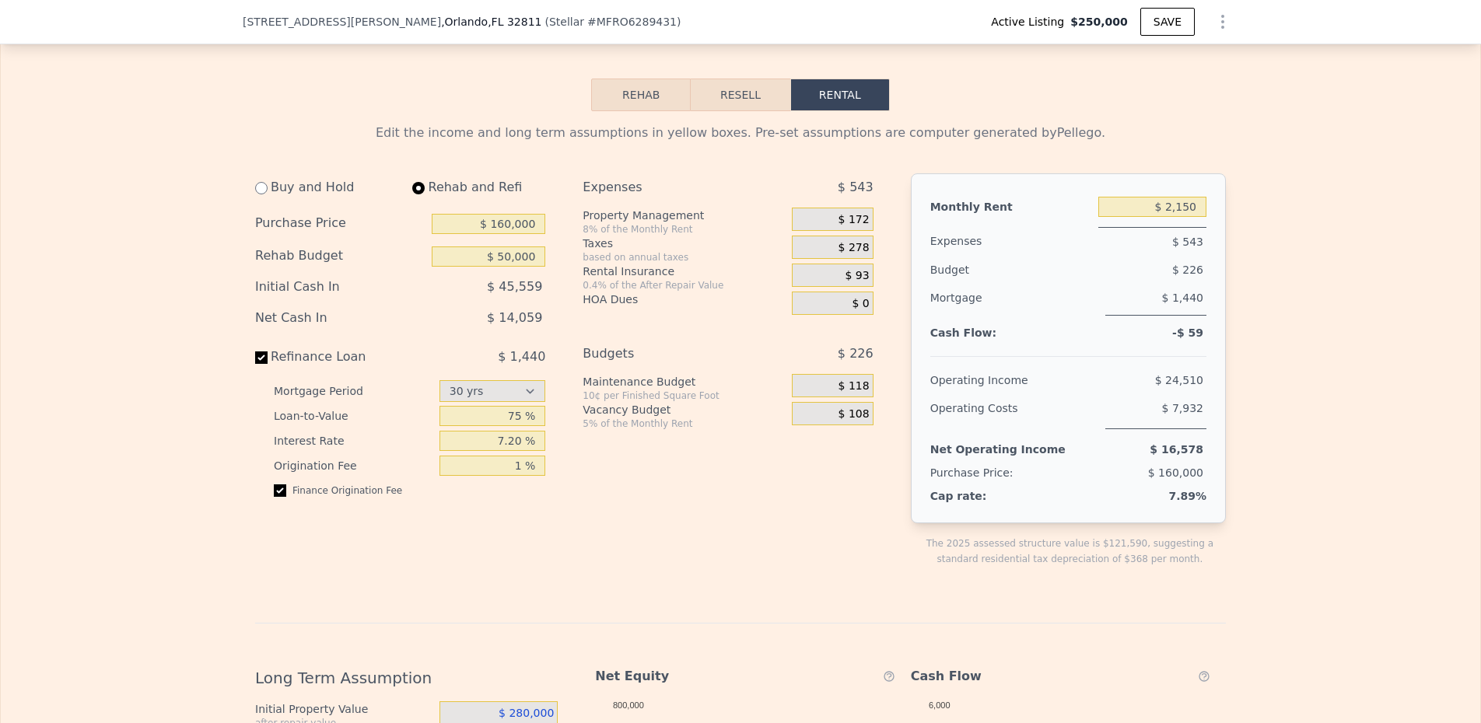
type input "$ 50,000"
type input "$ 2,150"
click at [840, 231] on div "$ 172" at bounding box center [832, 219] width 81 height 23
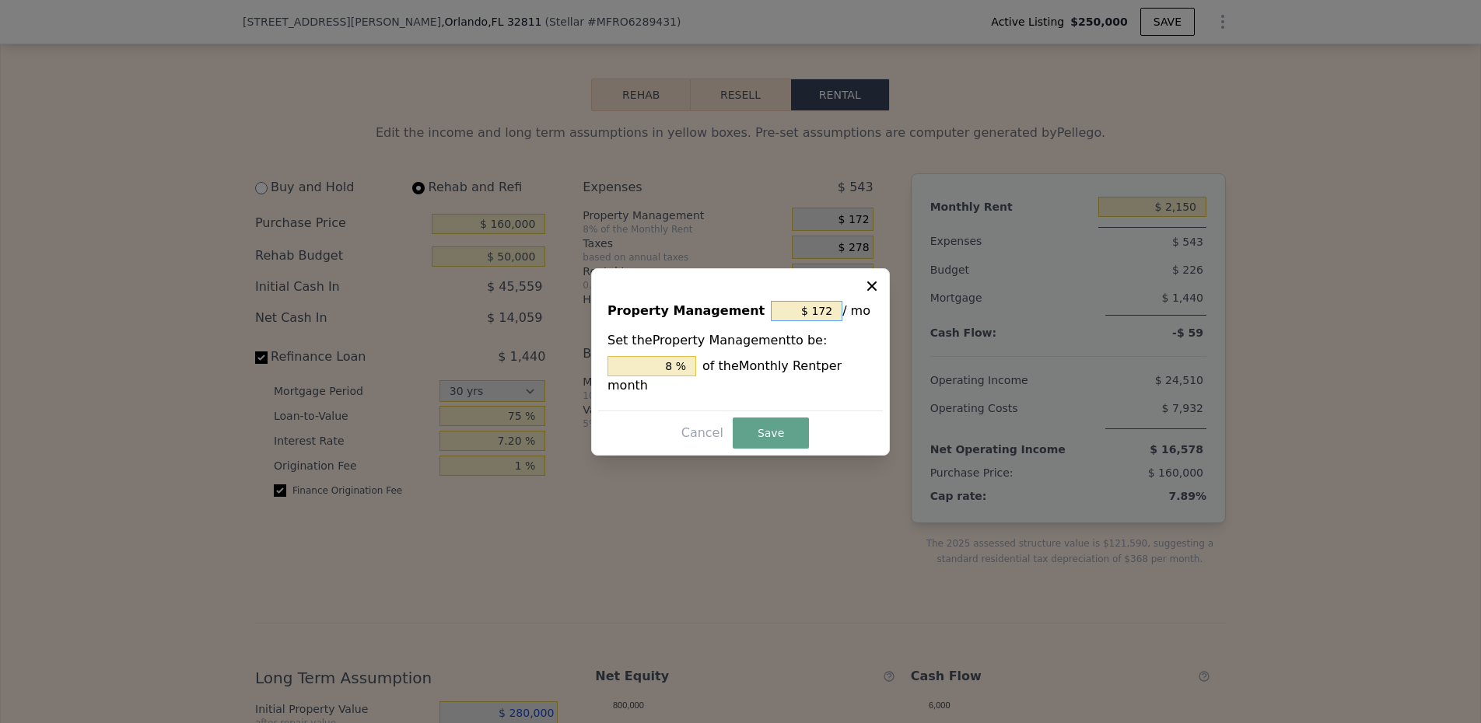
click at [822, 306] on input "$ 172" at bounding box center [807, 311] width 72 height 20
type input "$ 0"
type input "0 %"
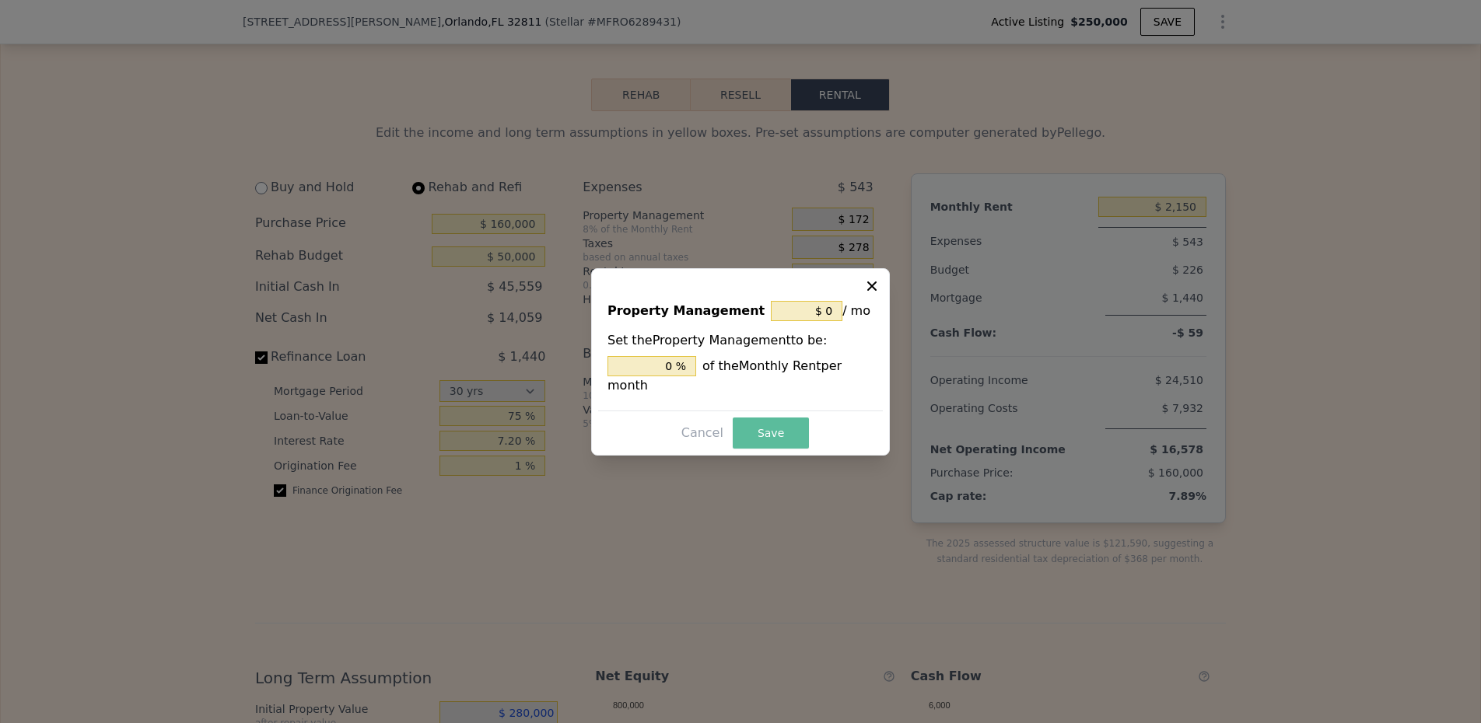
click at [757, 433] on button "Save" at bounding box center [771, 433] width 76 height 31
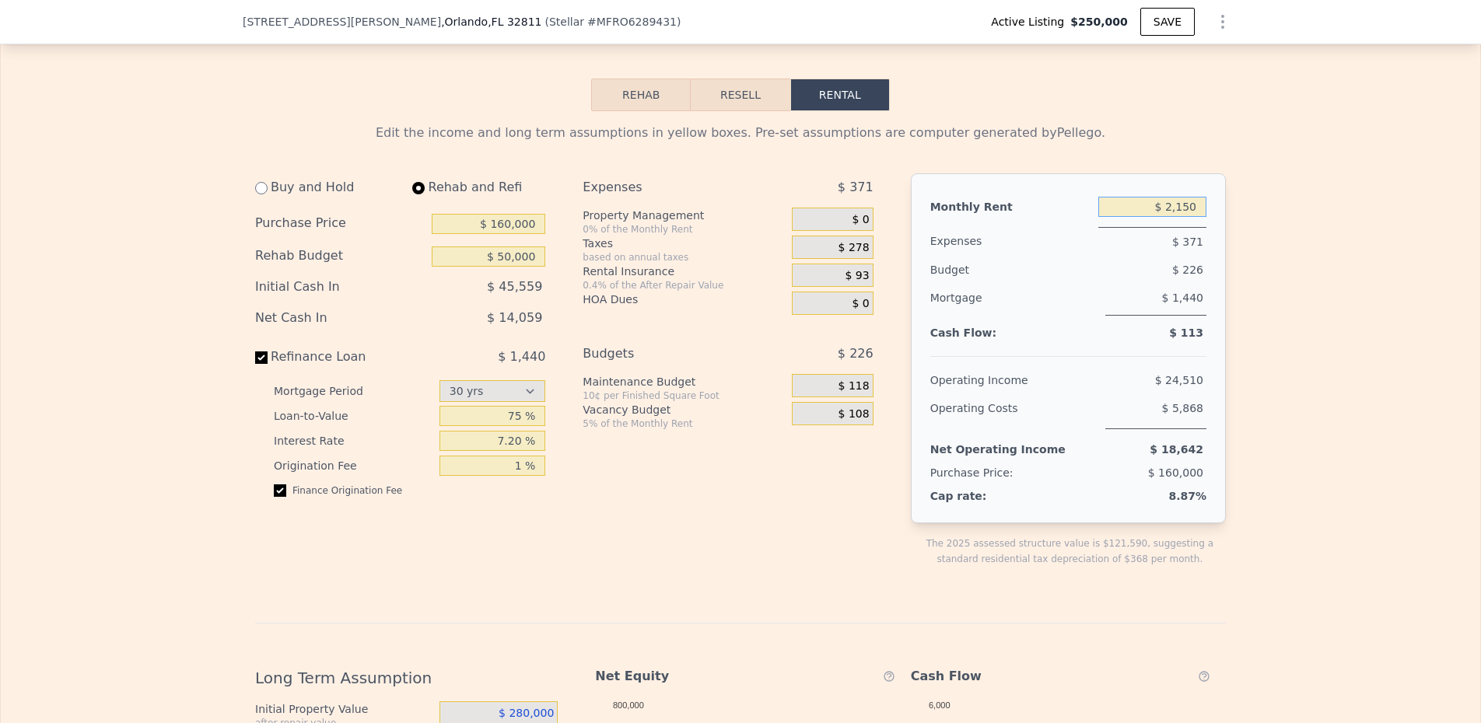
click at [1182, 217] on input "$ 2,150" at bounding box center [1152, 207] width 108 height 20
type input "$ 2,000"
drag, startPoint x: 1343, startPoint y: 337, endPoint x: 1008, endPoint y: 424, distance: 345.7
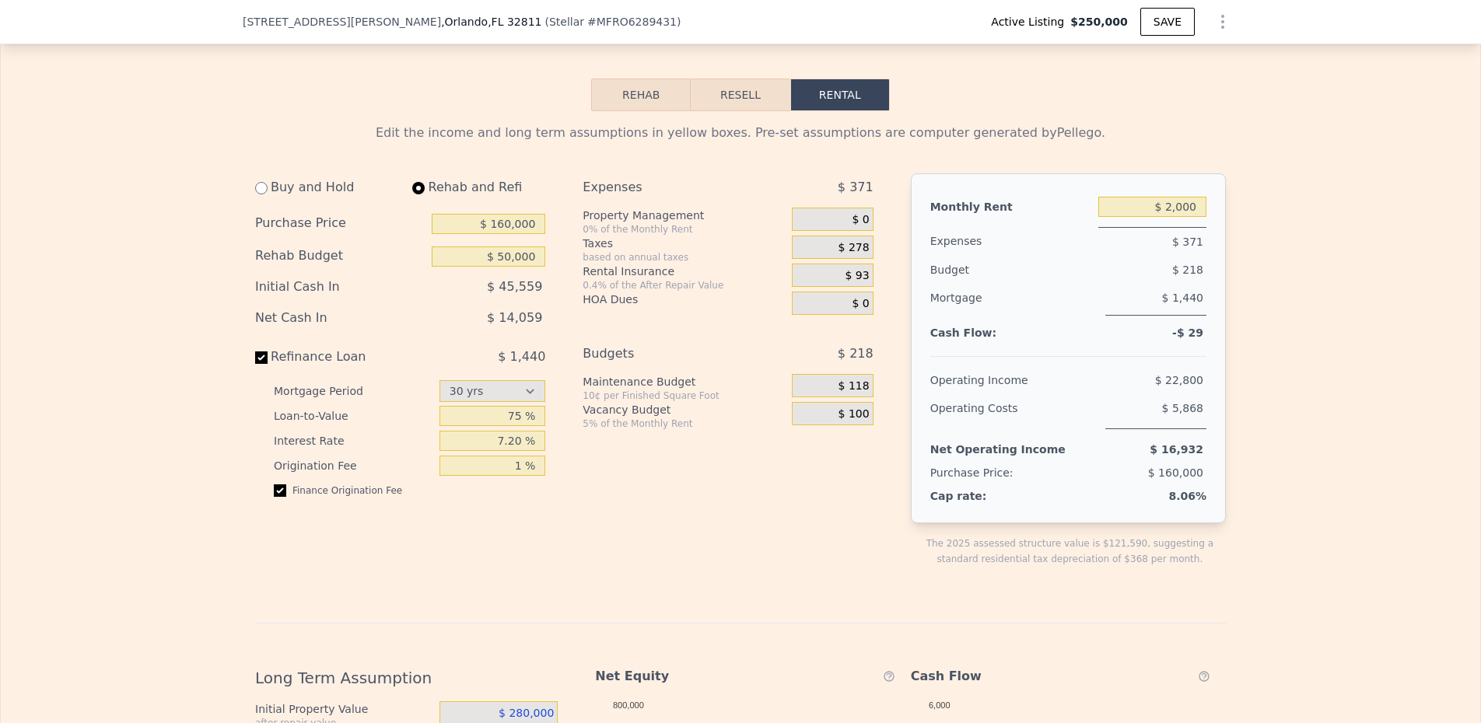
click at [1343, 337] on div "Edit the income and long term assumptions in yellow boxes. Pre-set assumptions …" at bounding box center [741, 639] width 1480 height 1057
drag, startPoint x: 1175, startPoint y: 286, endPoint x: 1210, endPoint y: 286, distance: 35.8
click at [1210, 286] on div "Monthly Rent $ 2,000 Expenses $ 371 Budget $ 218 Mortgage $ 1,440 Cash Flow: -$…" at bounding box center [1068, 348] width 315 height 350
click at [826, 259] on div "$ 278" at bounding box center [832, 247] width 81 height 23
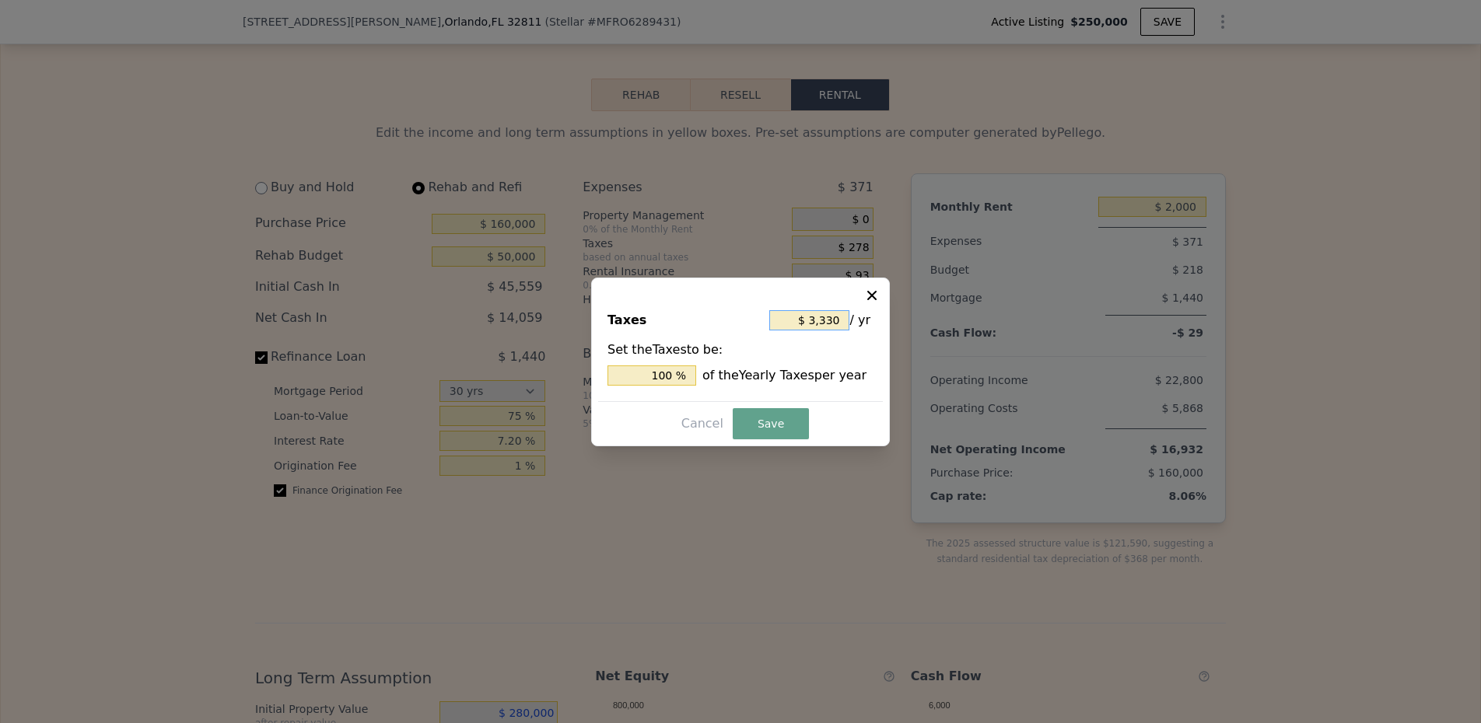
click at [817, 317] on input "$ 3,330" at bounding box center [809, 320] width 80 height 20
type input "$ 3"
type input "0.090 %"
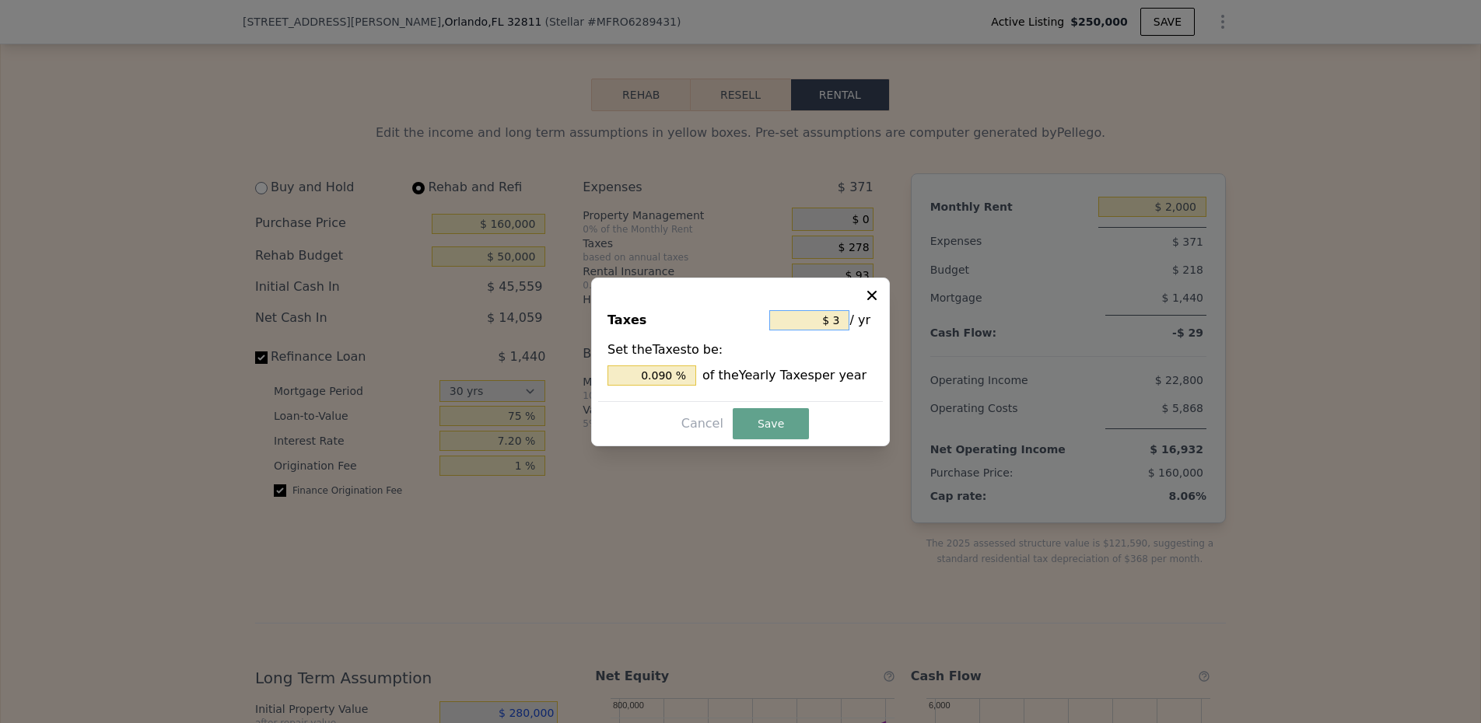
type input "$ 35"
type input "1.051 %"
type input "$ 350"
type input "10.511 %"
type input "$ 3,500"
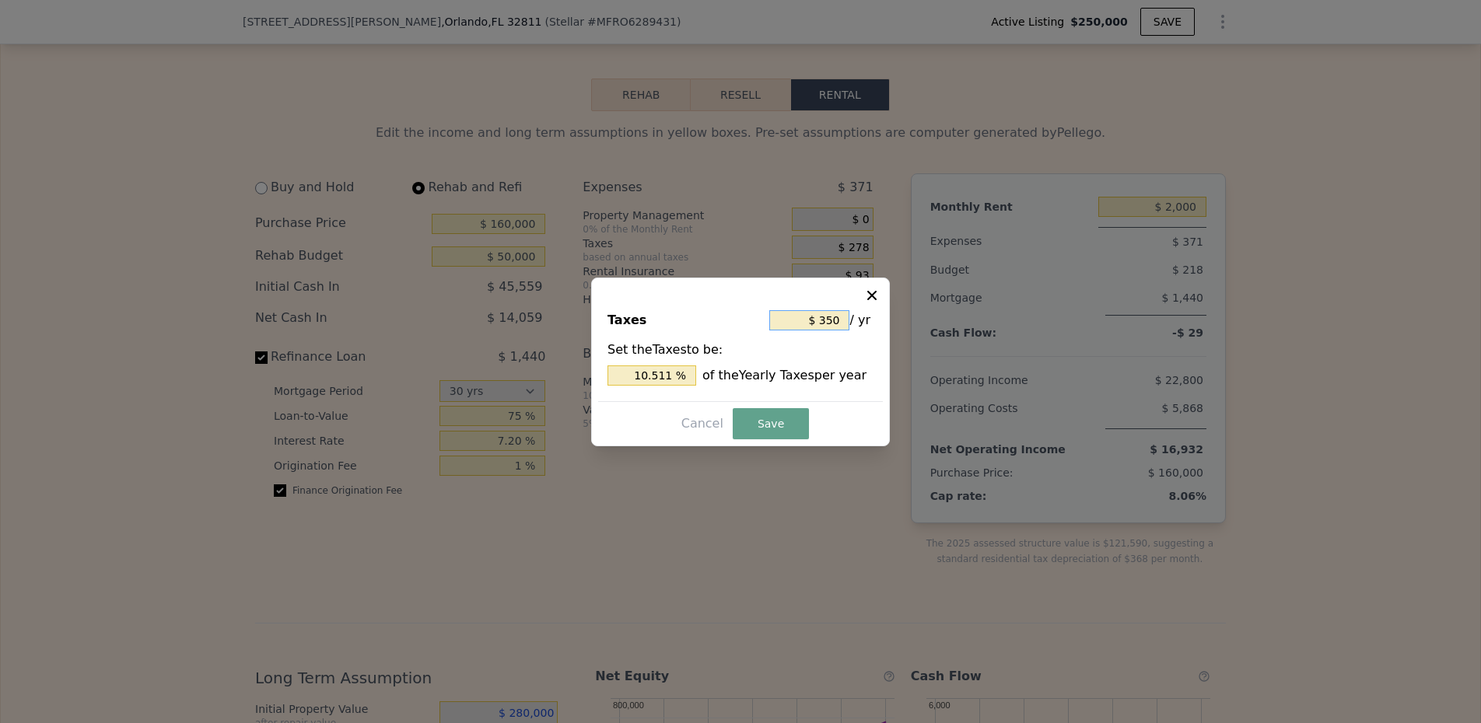
type input "105.105 %"
click at [786, 428] on button "Save" at bounding box center [771, 423] width 76 height 31
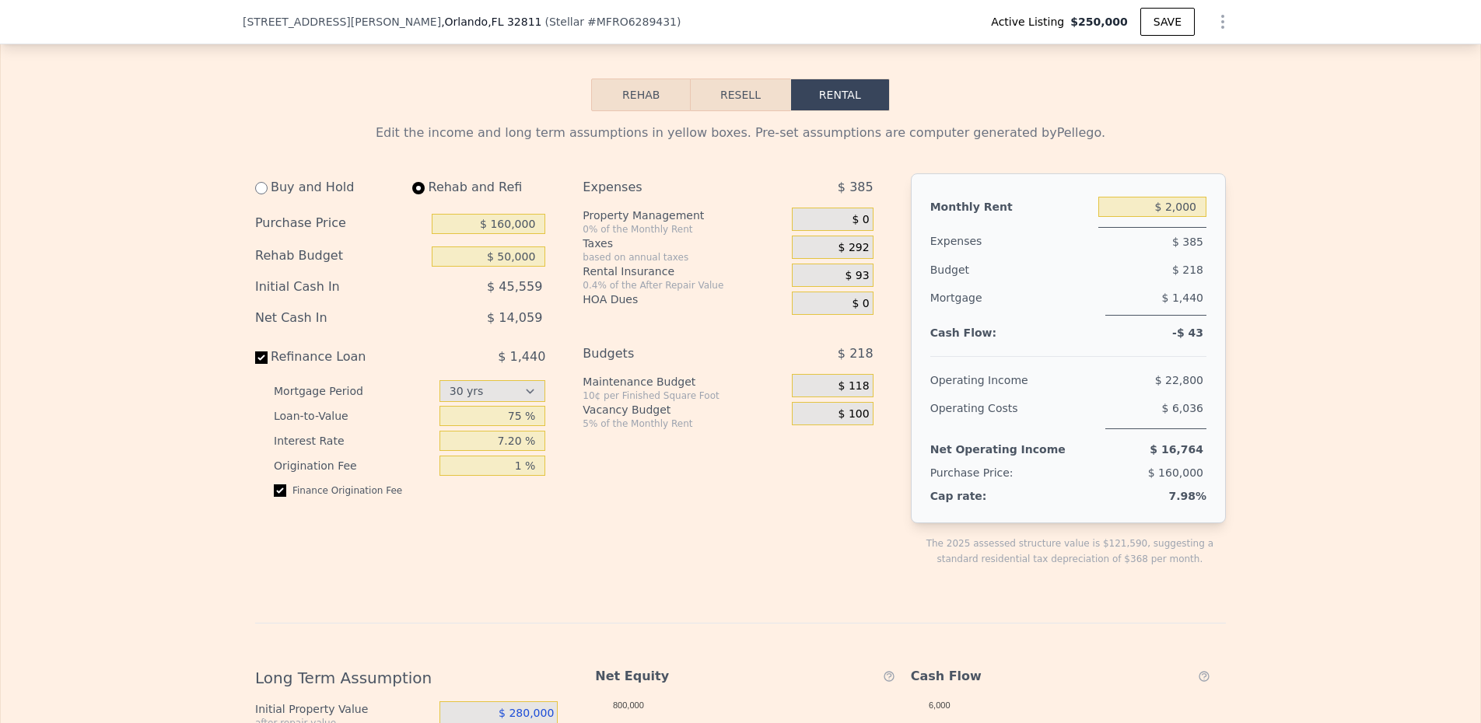
click at [828, 287] on div "$ 93" at bounding box center [832, 275] width 81 height 23
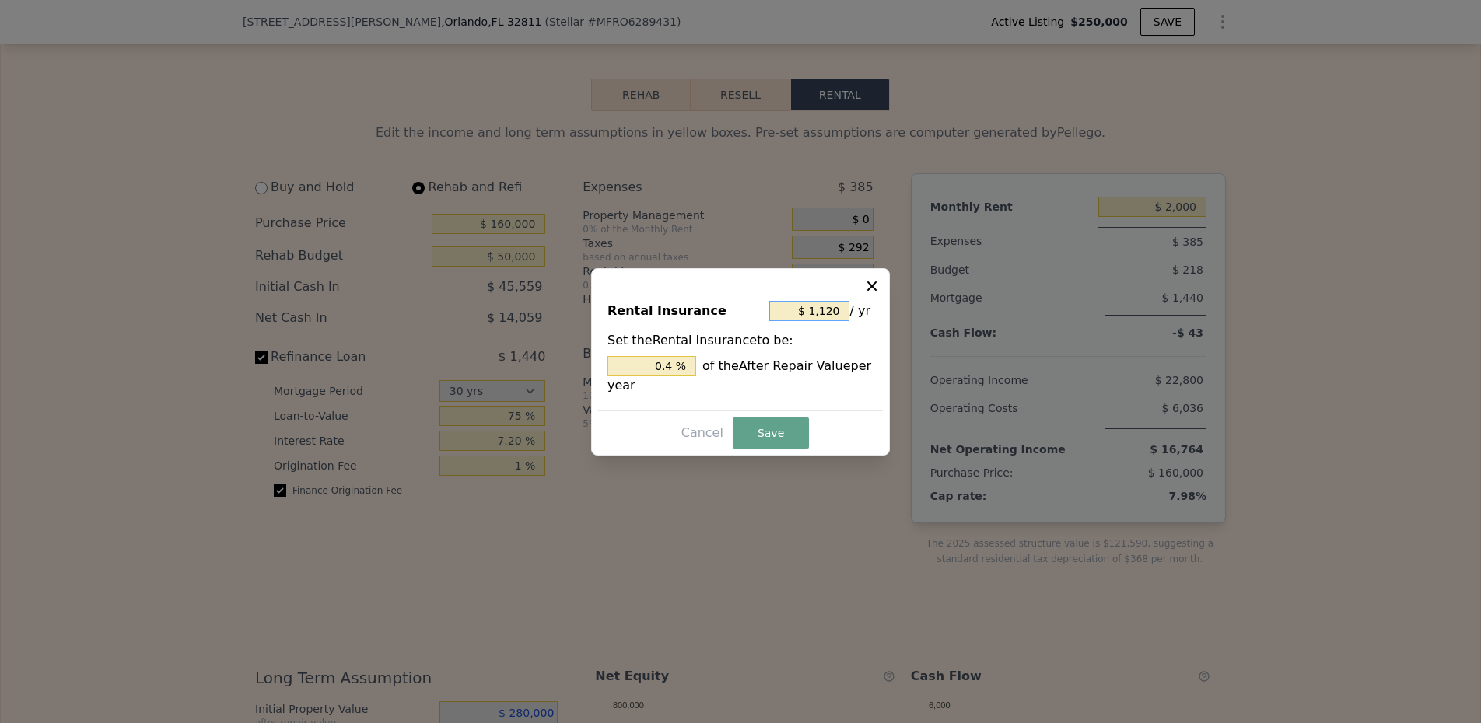
click at [817, 306] on input "$ 1,120" at bounding box center [809, 311] width 80 height 20
type input "$ 2"
type input "0.001 %"
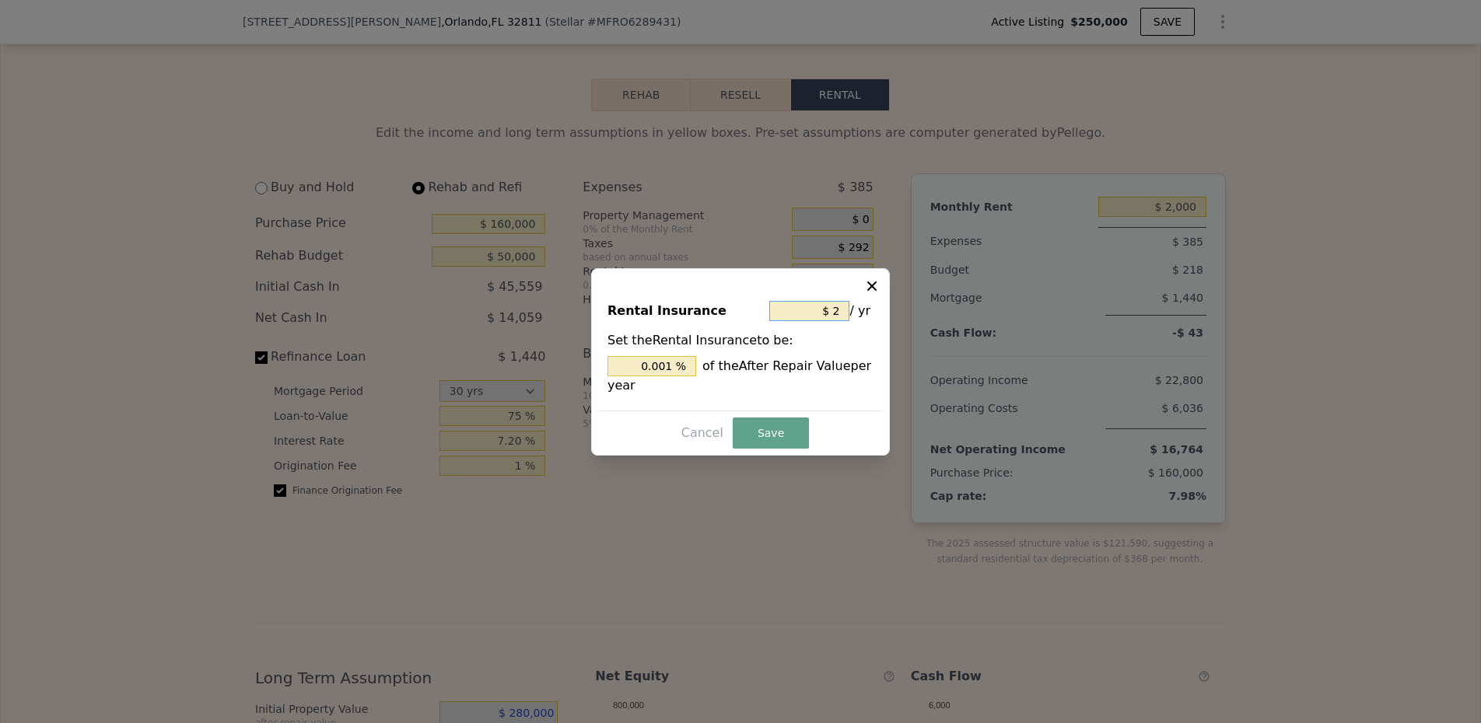
type input "$ 24"
type input "0.009 %"
type input "$ 240"
type input "0.086 %"
type input "$ 2,400"
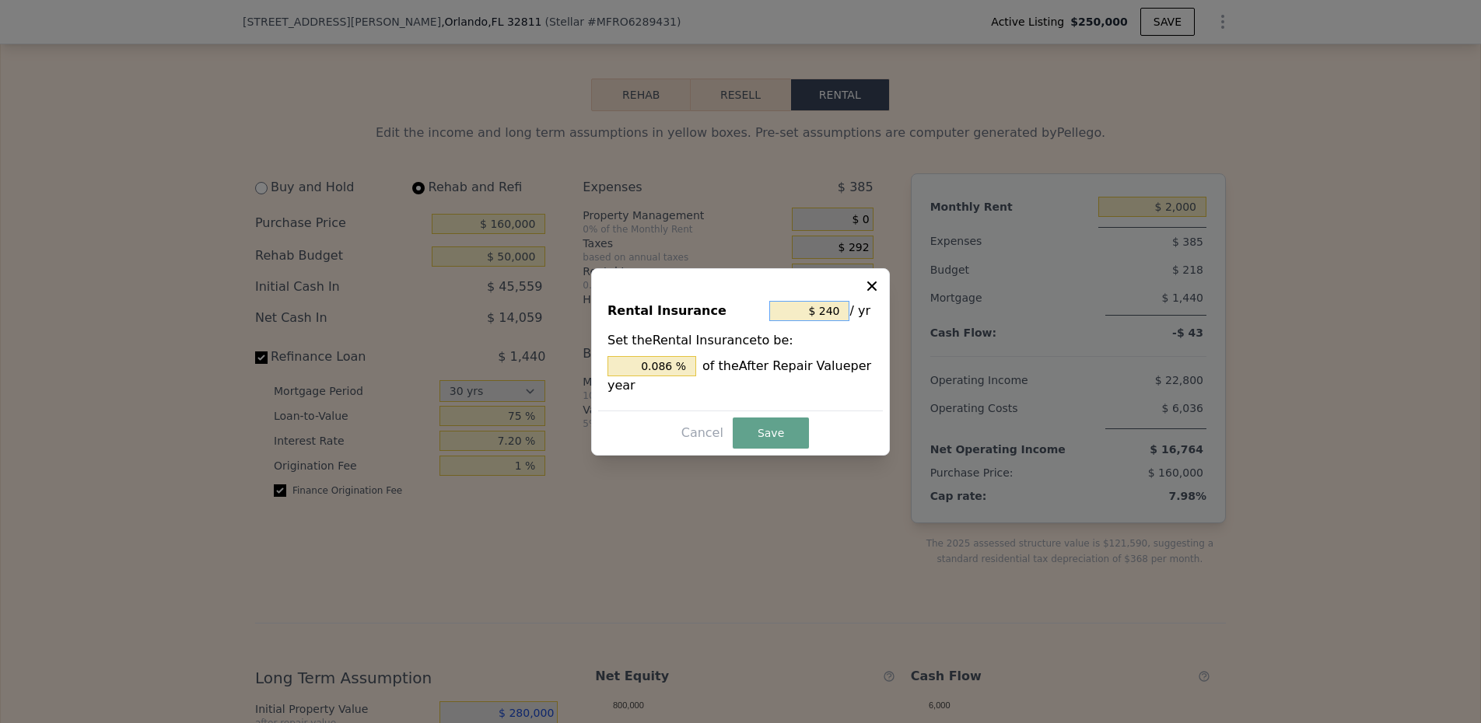
type input "0.857 %"
click at [773, 426] on button "Save" at bounding box center [771, 433] width 76 height 31
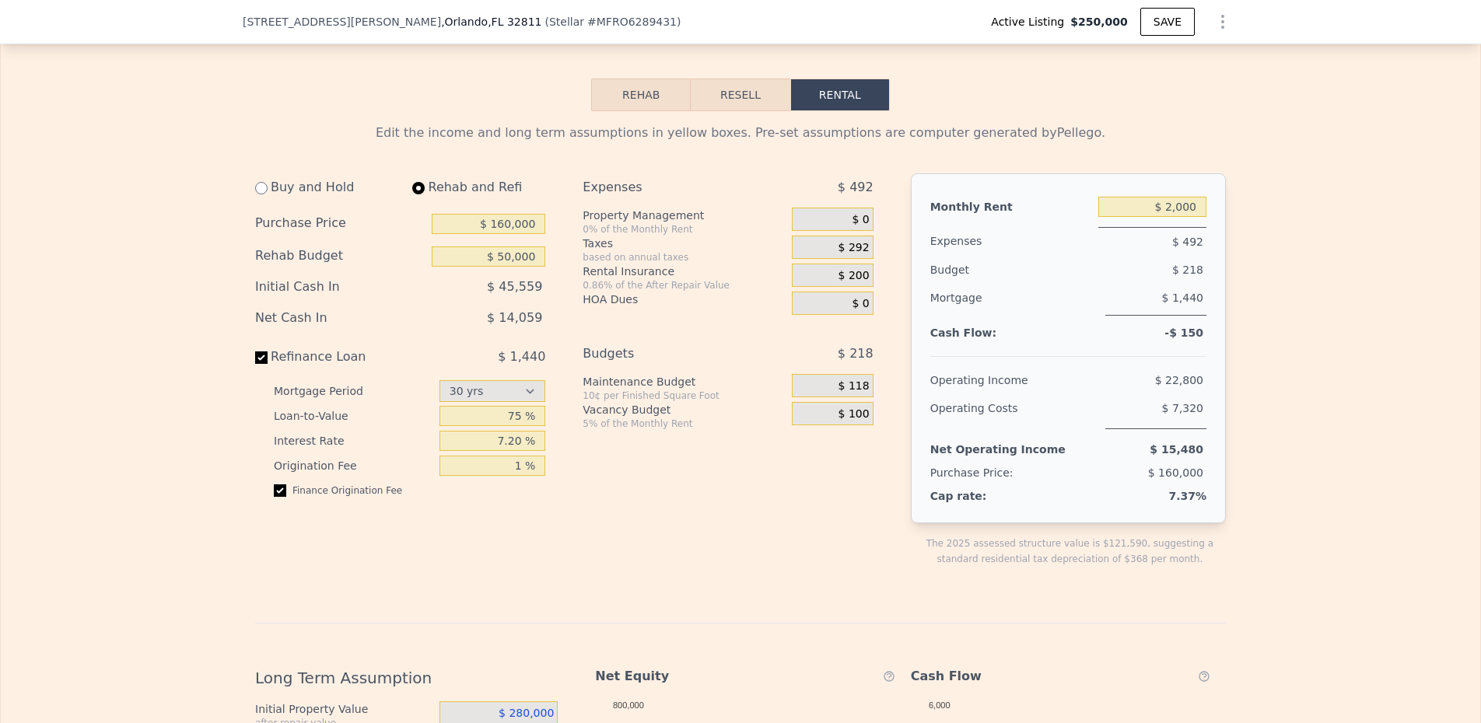
click at [723, 512] on div "Expenses $ 492 Property Management 0% of the Monthly Rent $ 0 Taxes based on an…" at bounding box center [734, 382] width 303 height 419
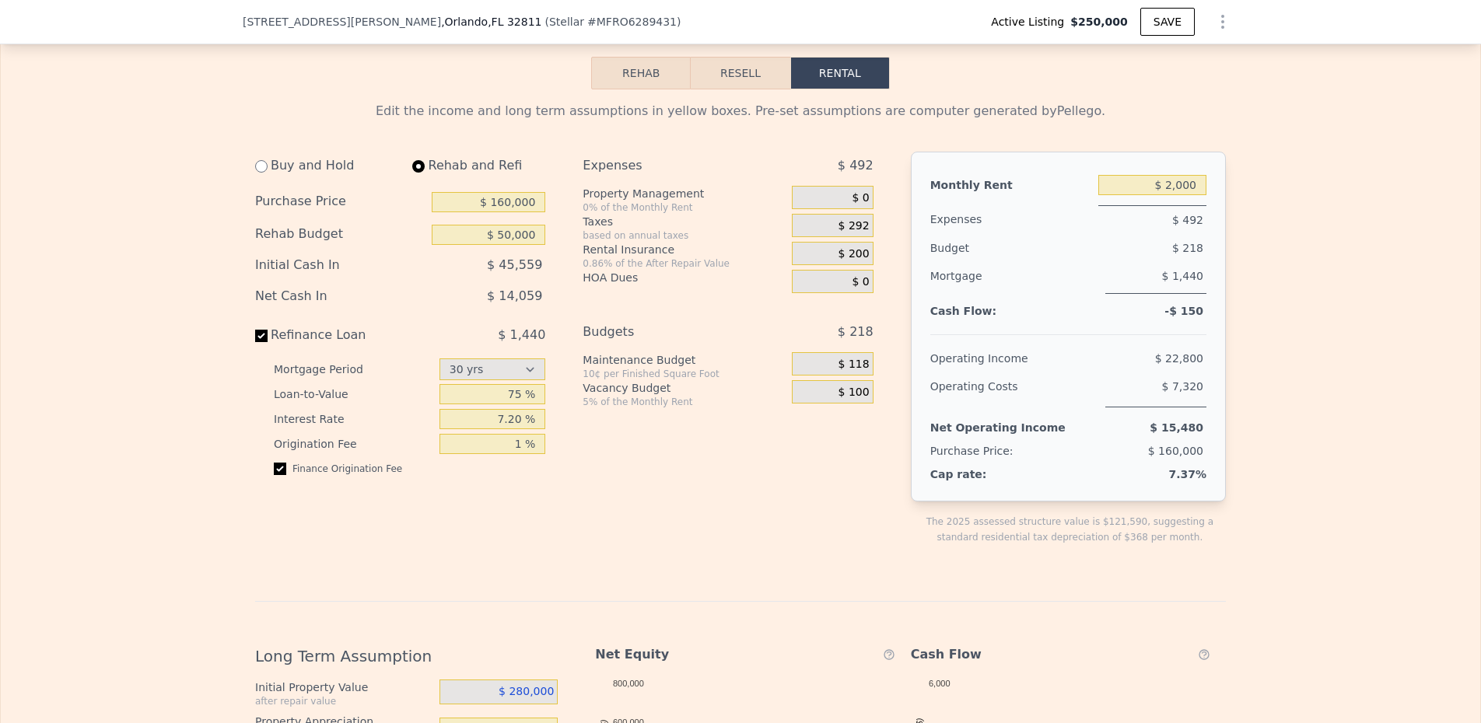
scroll to position [2541, 0]
click at [832, 264] on div "$ 200" at bounding box center [832, 251] width 81 height 23
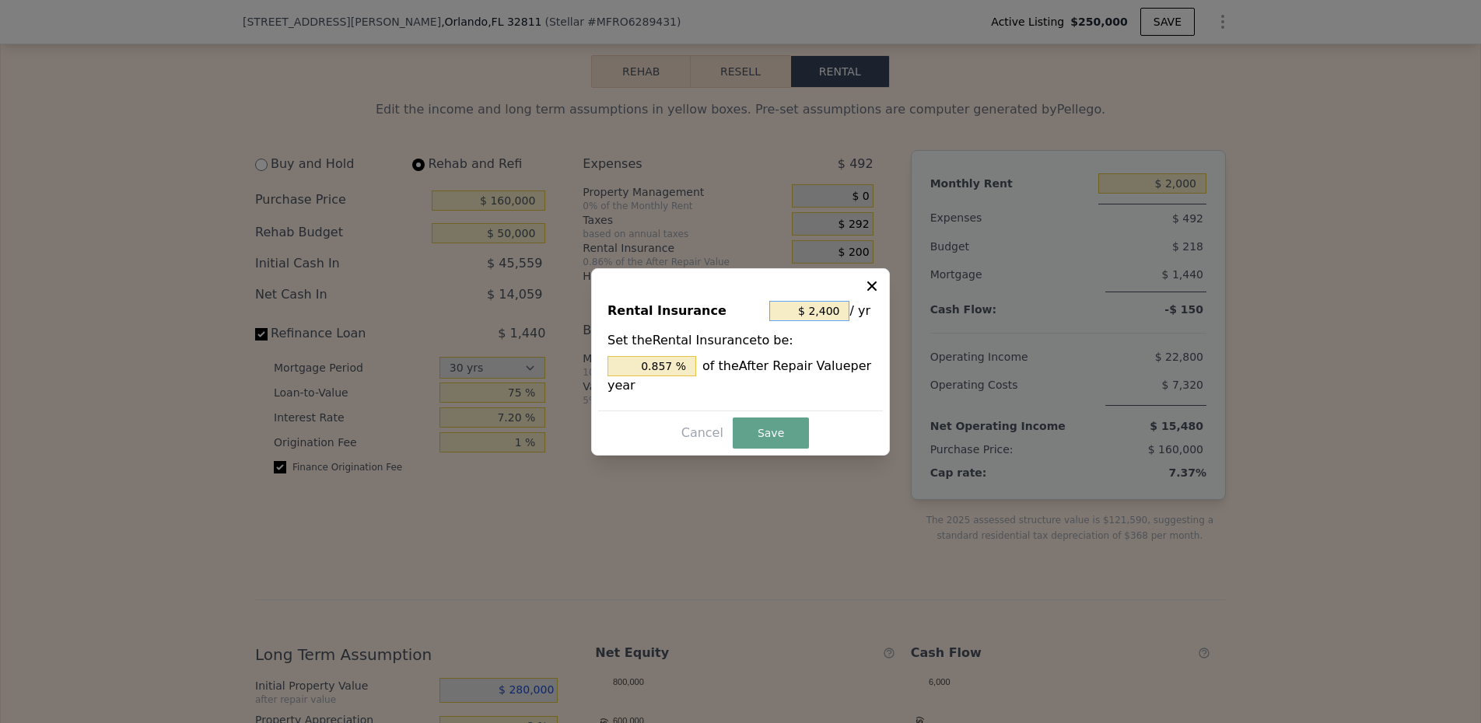
click at [825, 311] on input "$ 2,400" at bounding box center [809, 311] width 80 height 20
type input "$ 200"
type input "0.071 %"
type input "$ 2,200"
type input "0.786 %"
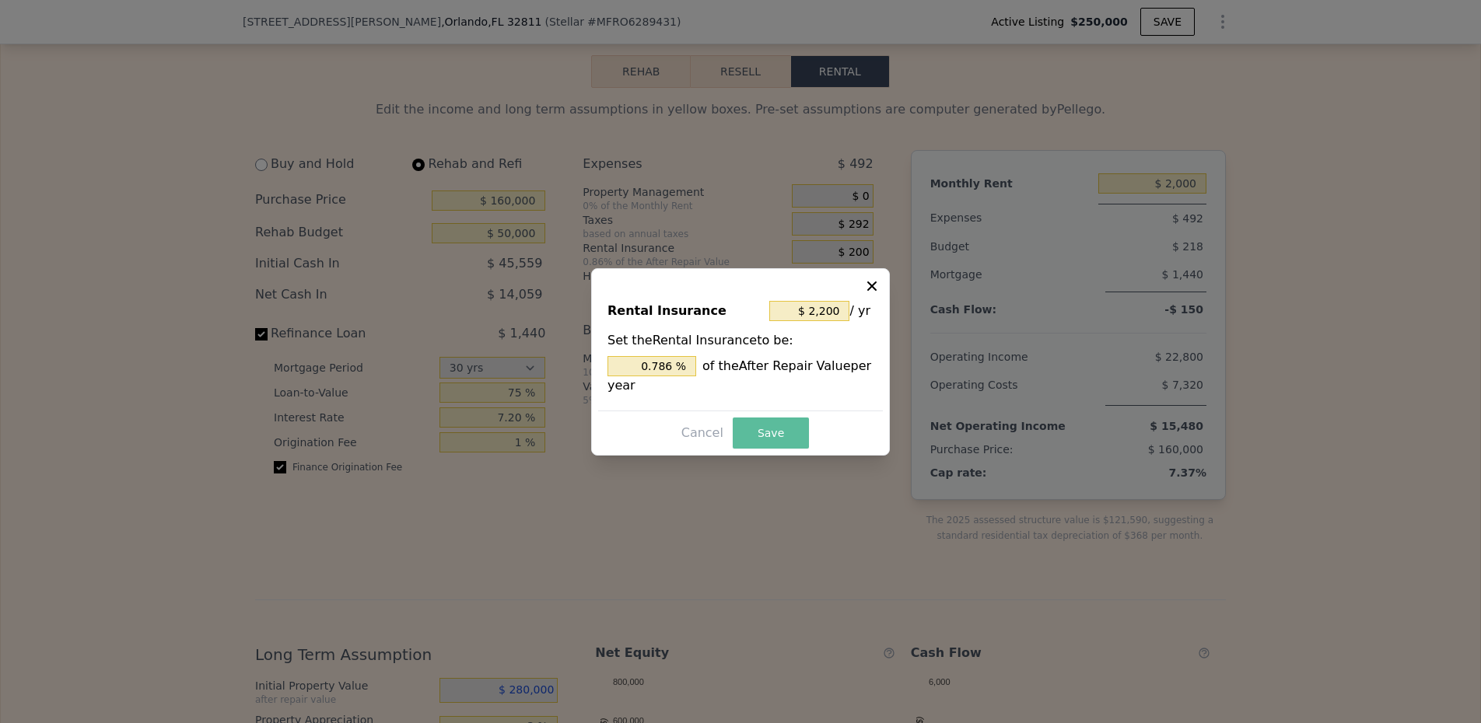
click at [762, 443] on button "Save" at bounding box center [771, 433] width 76 height 31
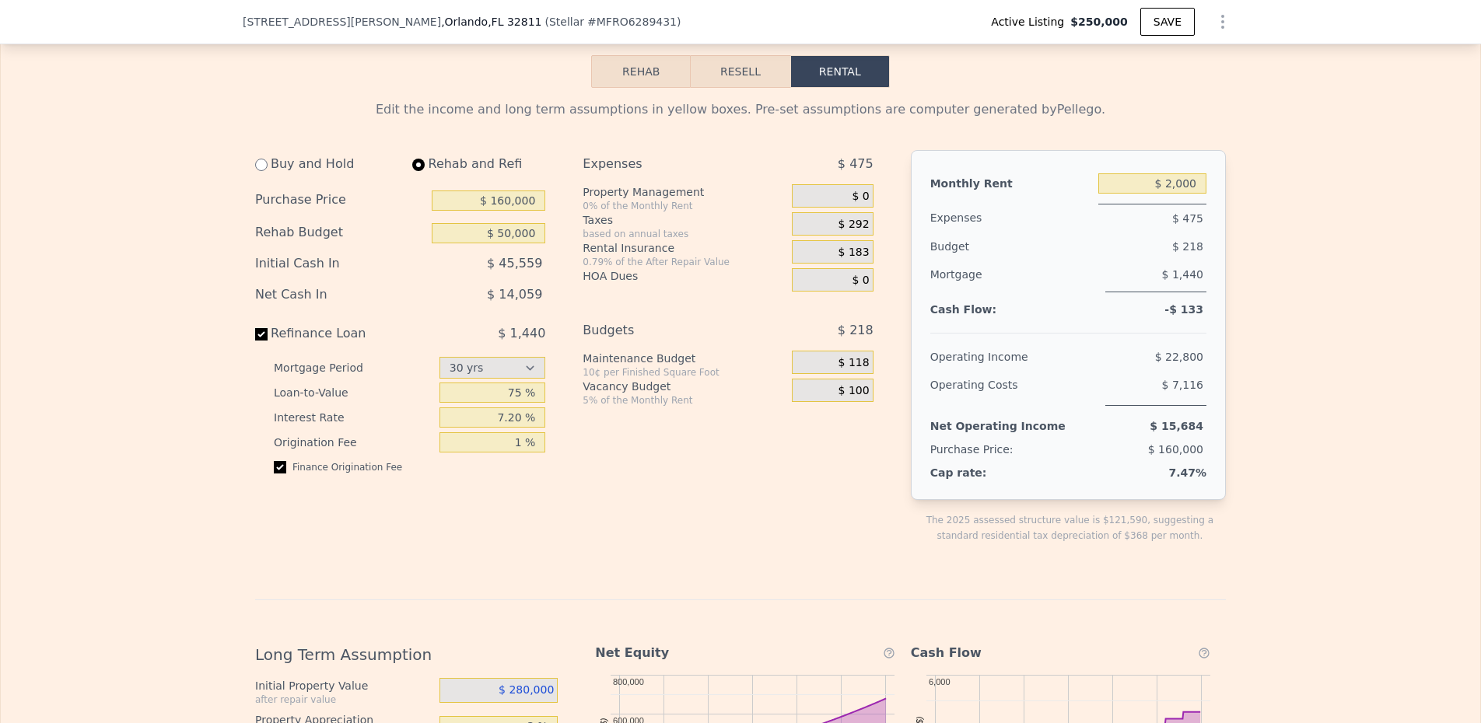
click at [863, 232] on span "$ 292" at bounding box center [854, 225] width 31 height 14
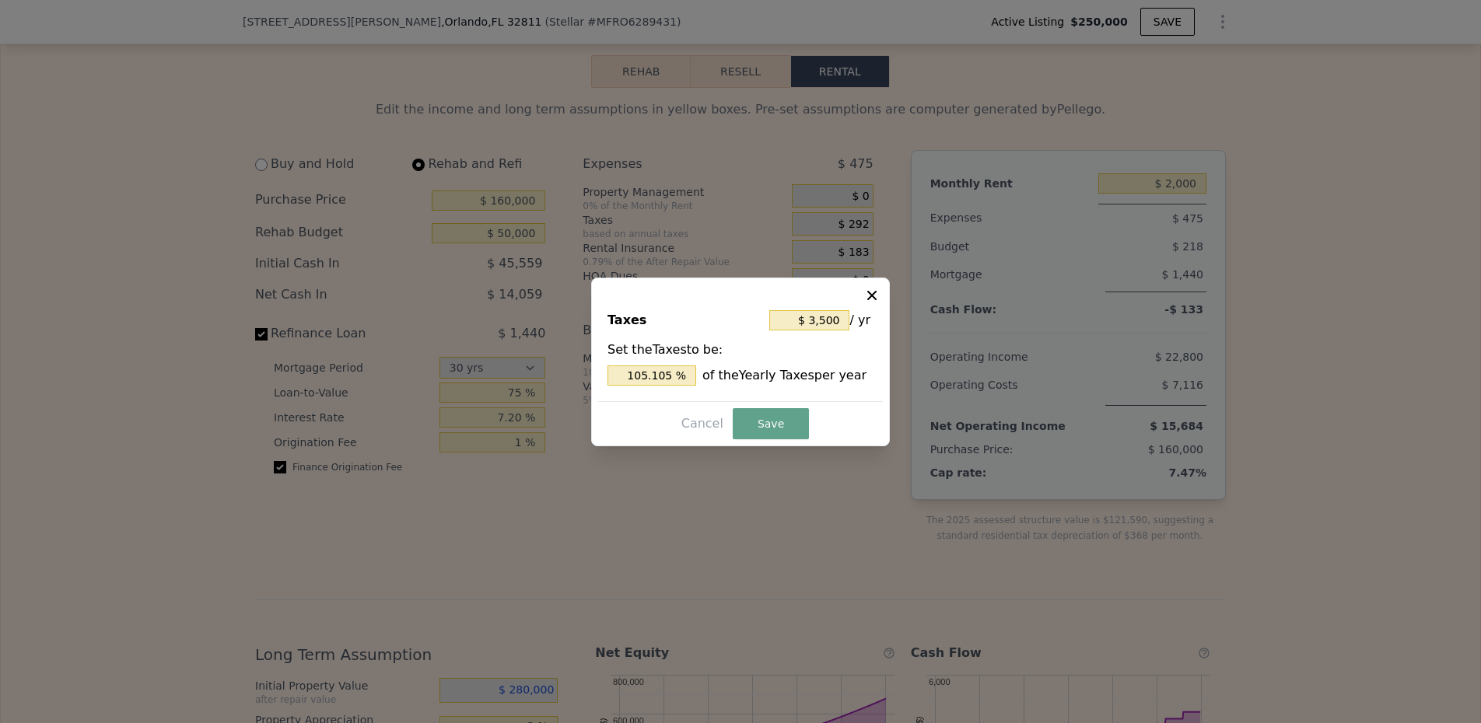
click at [896, 263] on div at bounding box center [740, 361] width 1481 height 723
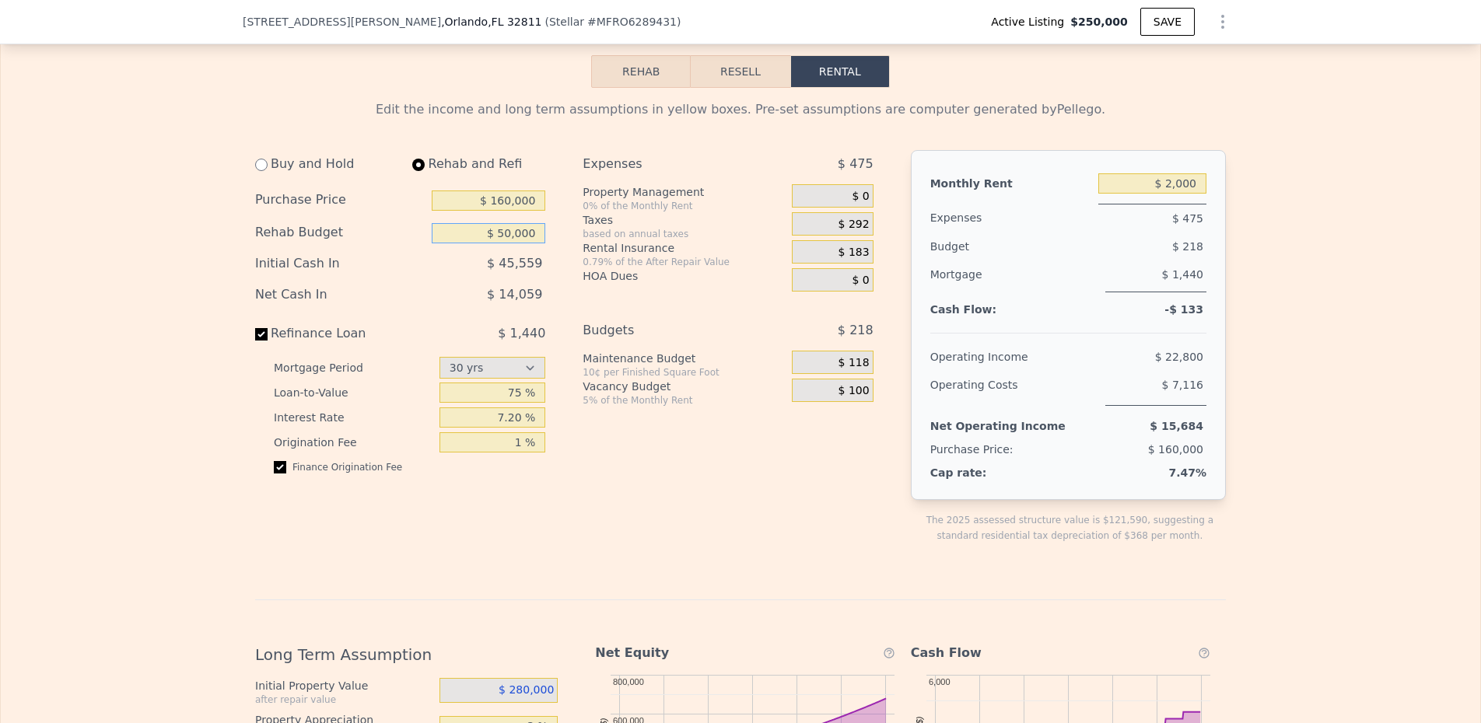
click at [505, 243] on input "$ 50,000" at bounding box center [489, 233] width 114 height 20
type input "$ 34,000"
drag, startPoint x: 608, startPoint y: 368, endPoint x: 611, endPoint y: 350, distance: 18.3
click at [608, 345] on div "Budgets" at bounding box center [668, 331] width 170 height 28
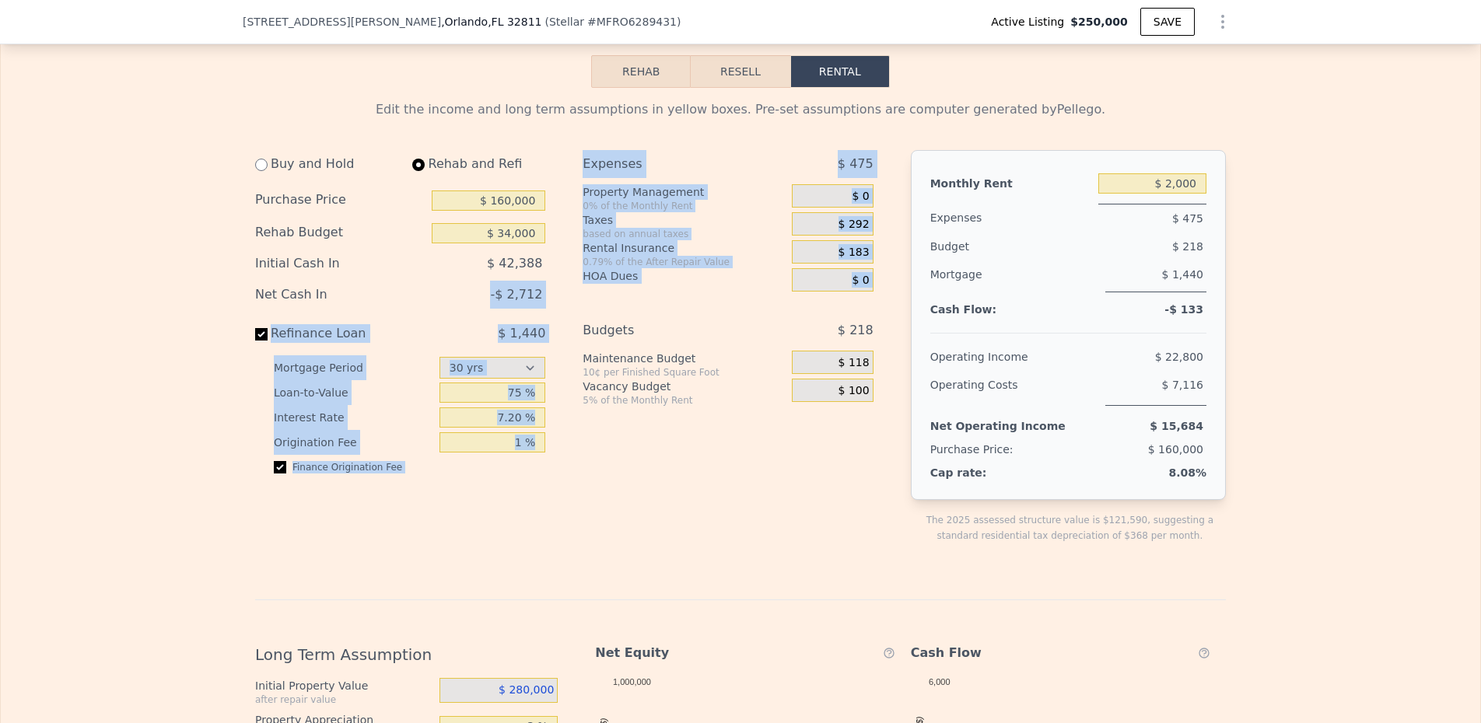
drag, startPoint x: 496, startPoint y: 327, endPoint x: 576, endPoint y: 325, distance: 80.9
click at [576, 327] on div "Buy and Hold Rehab and Refi Purchase Price $ 160,000 Rehab Budget $ 34,000 Init…" at bounding box center [570, 359] width 631 height 419
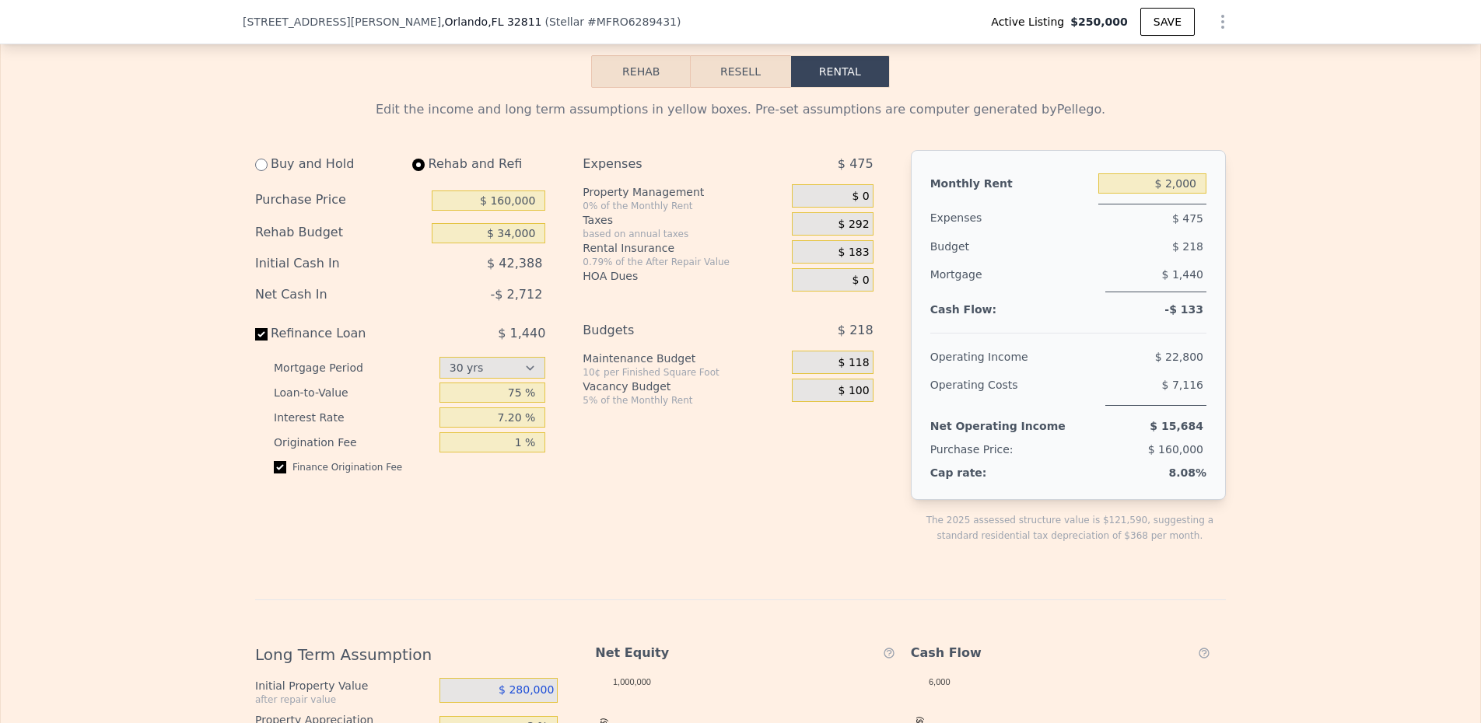
click at [1130, 292] on div "$ 1,440" at bounding box center [1155, 277] width 101 height 32
click at [643, 88] on button "Rehab" at bounding box center [641, 71] width 100 height 33
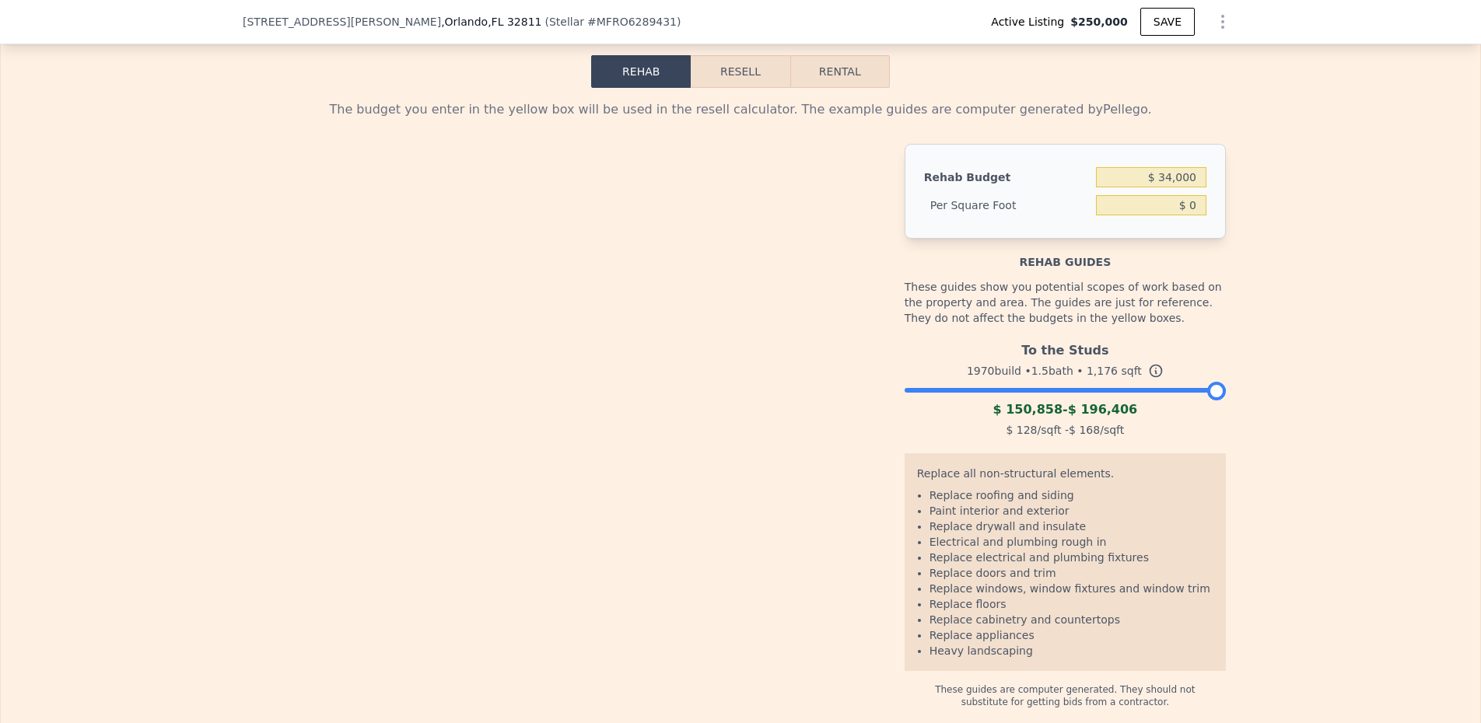
type input "$ 28.91"
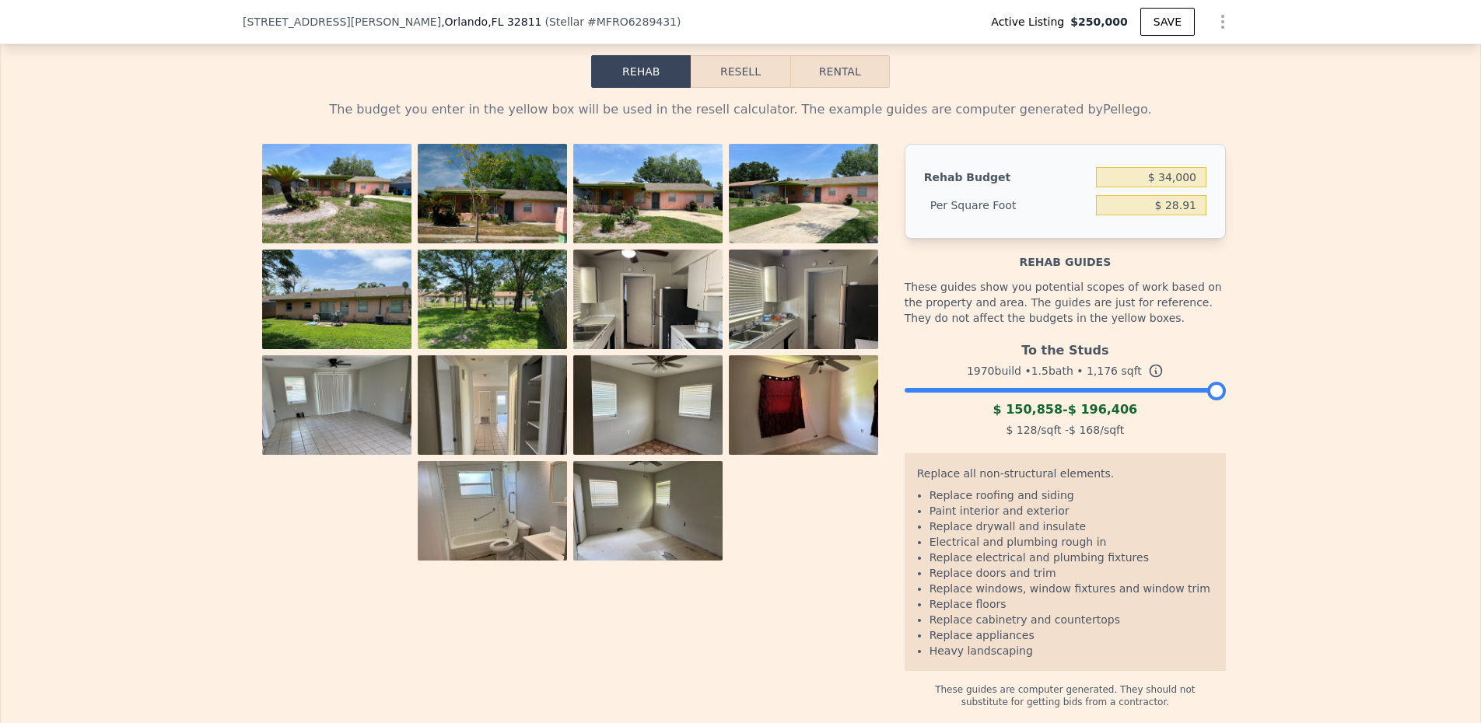
click at [710, 88] on button "Resell" at bounding box center [740, 71] width 99 height 33
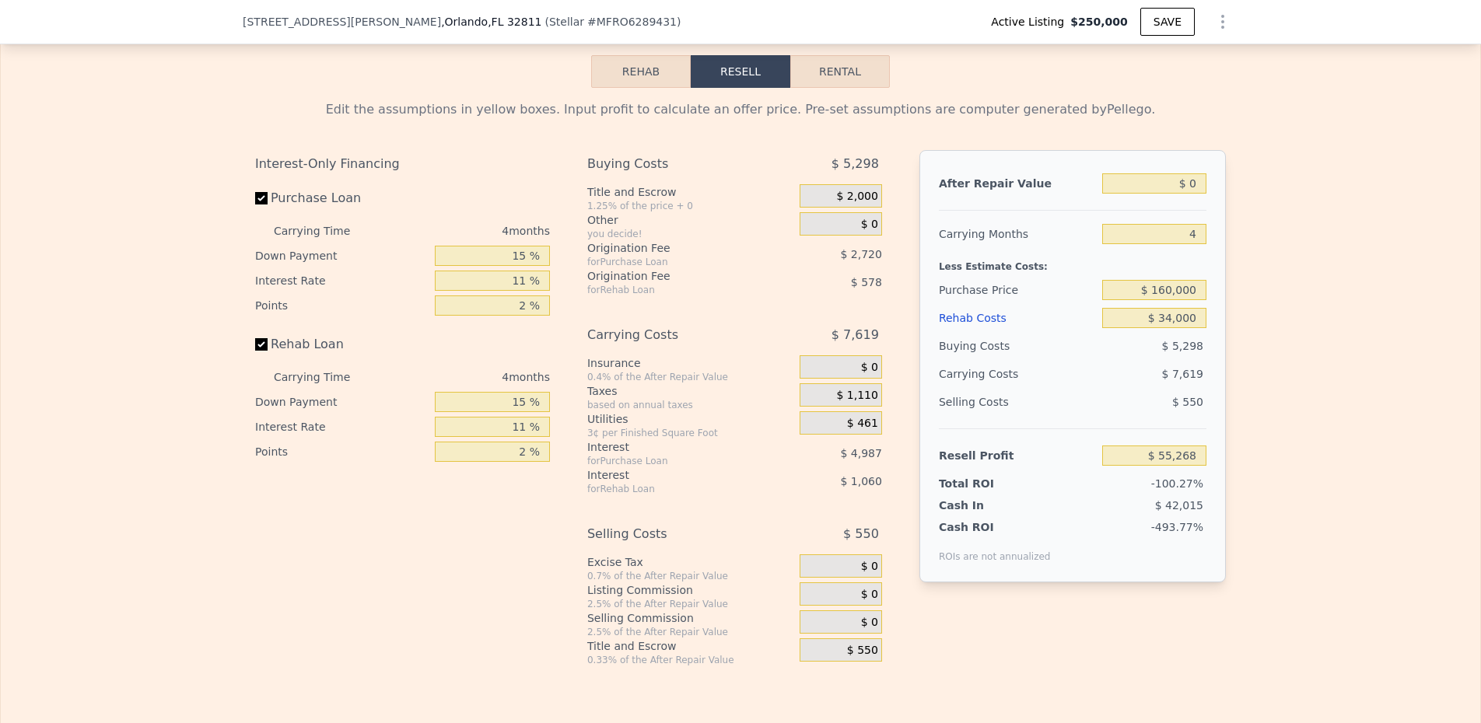
type input "-$ 207,467"
click at [1161, 194] on input "$ 0" at bounding box center [1154, 183] width 104 height 20
type input "$ 2"
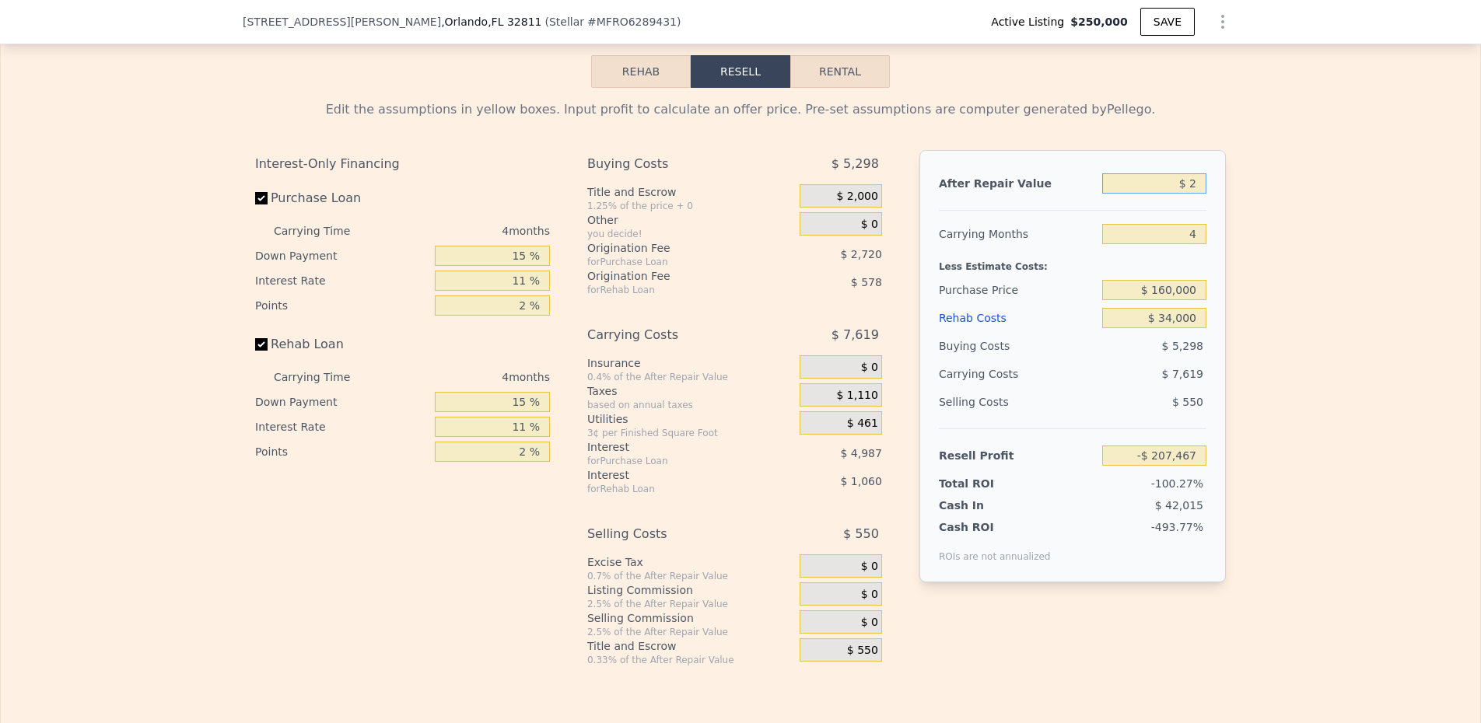
type input "-$ 207,465"
type input "$ 24"
type input "-$ 207,445"
type input "$ 240"
type input "-$ 207,242"
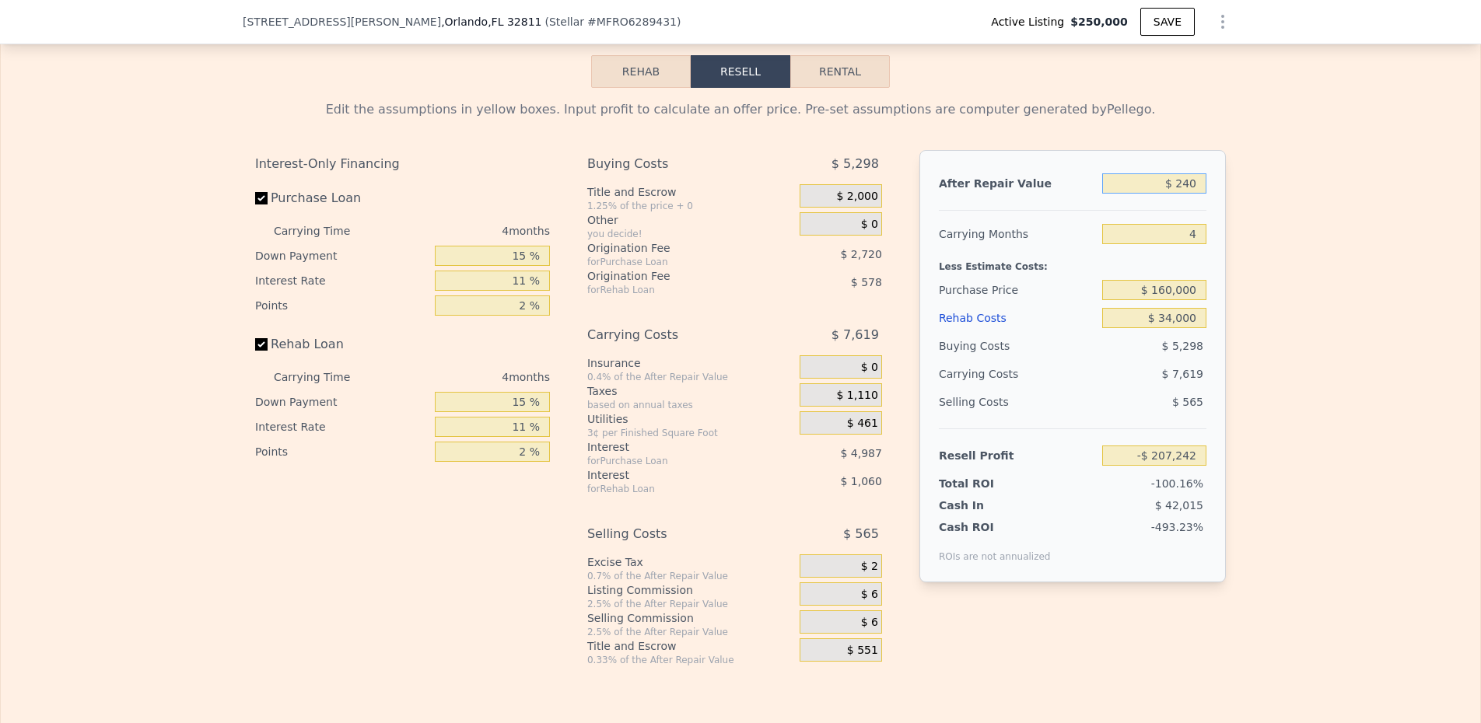
type input "$ 2,400"
type input "-$ 205,215"
type input "$ 240,000"
type input "$ 17,734"
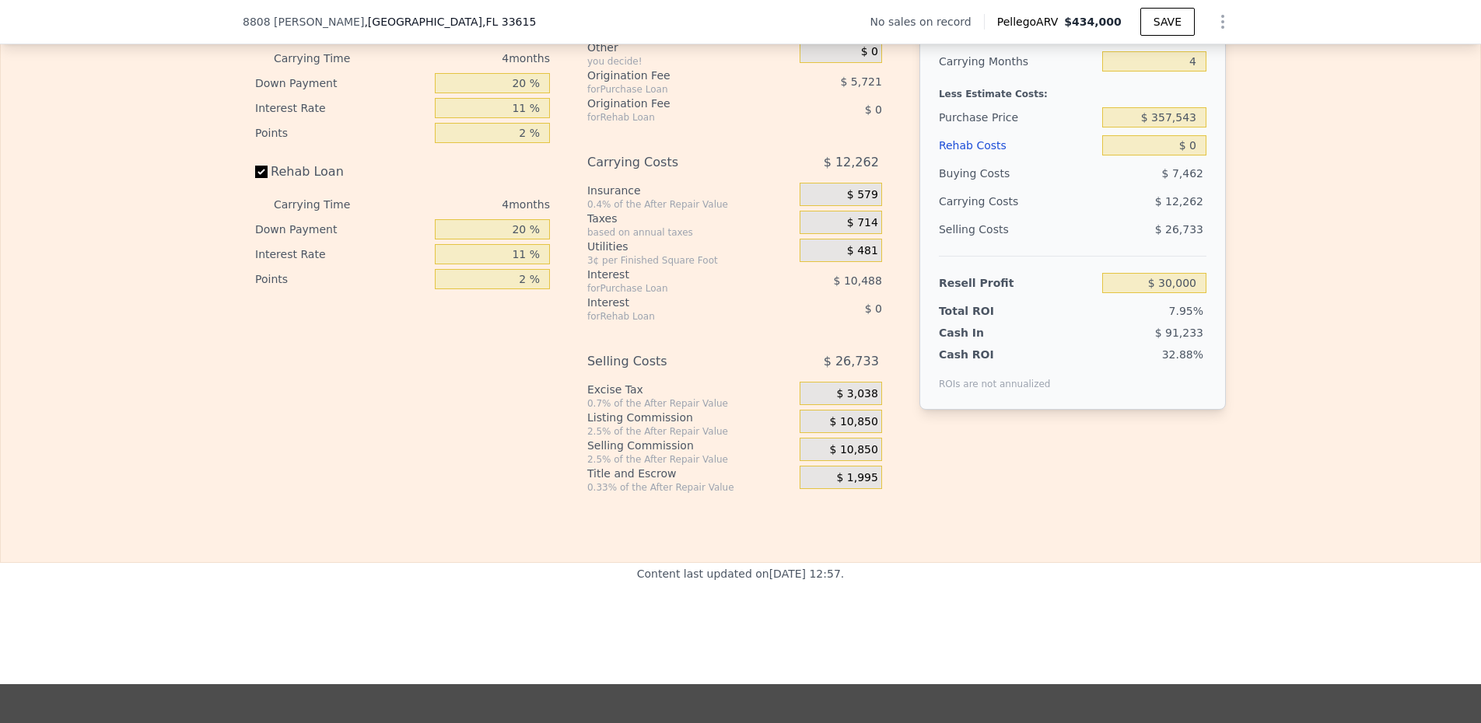
scroll to position [2173, 0]
